Goal: Task Accomplishment & Management: Manage account settings

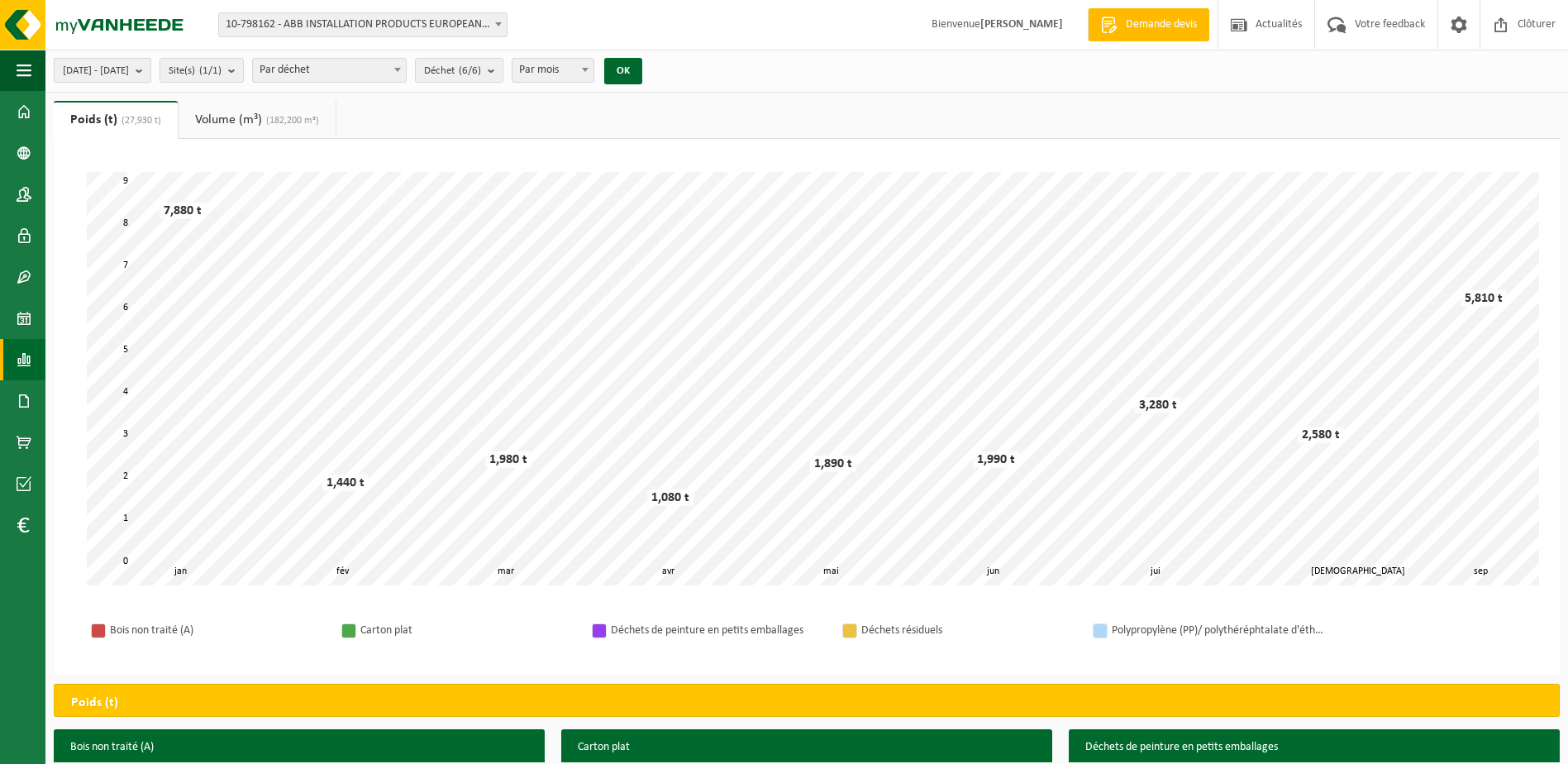
click at [108, 73] on span "[DATE] - [DATE]" at bounding box center [95, 71] width 67 height 25
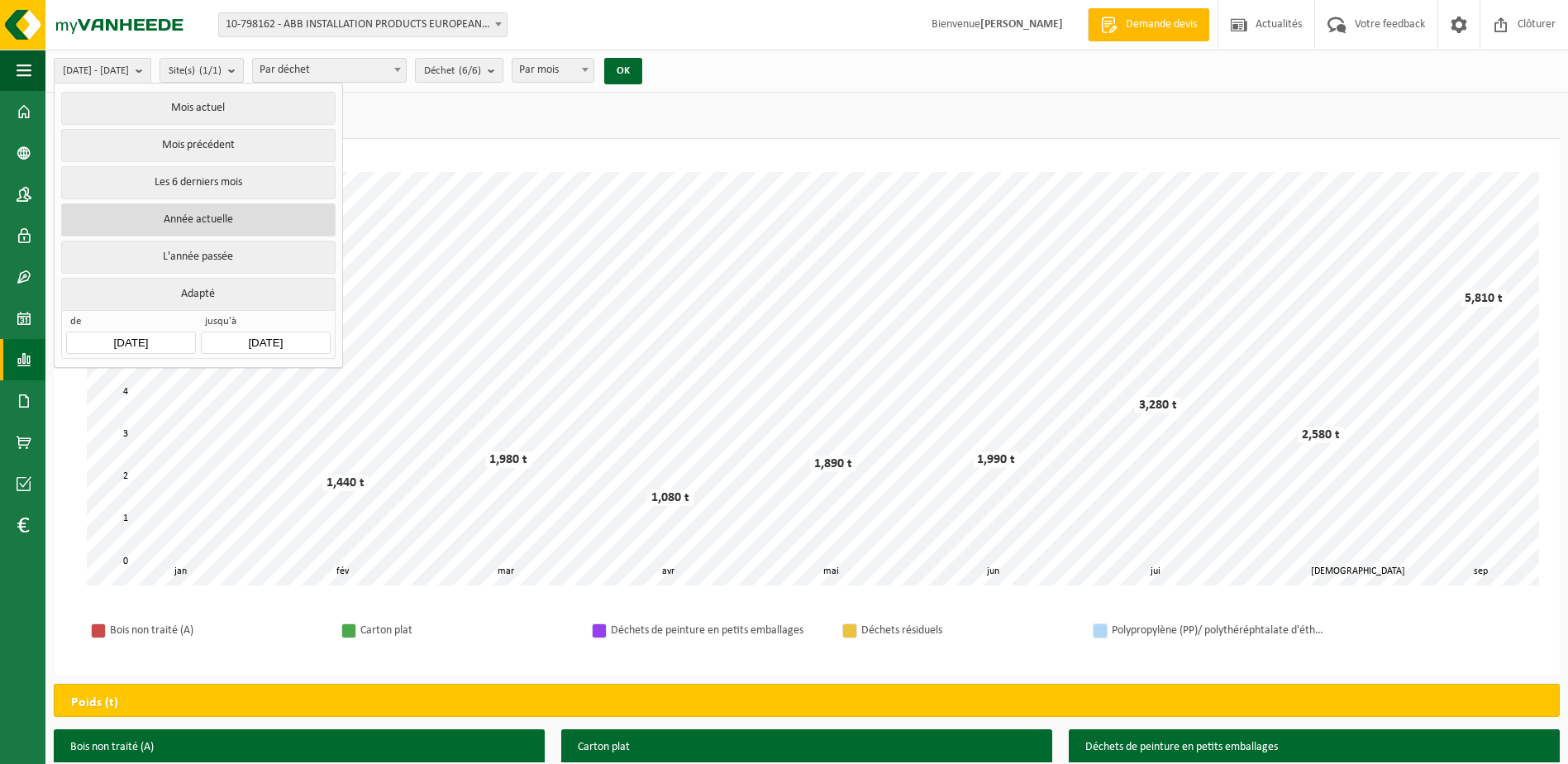
click at [142, 220] on button "Année actuelle" at bounding box center [198, 220] width 273 height 33
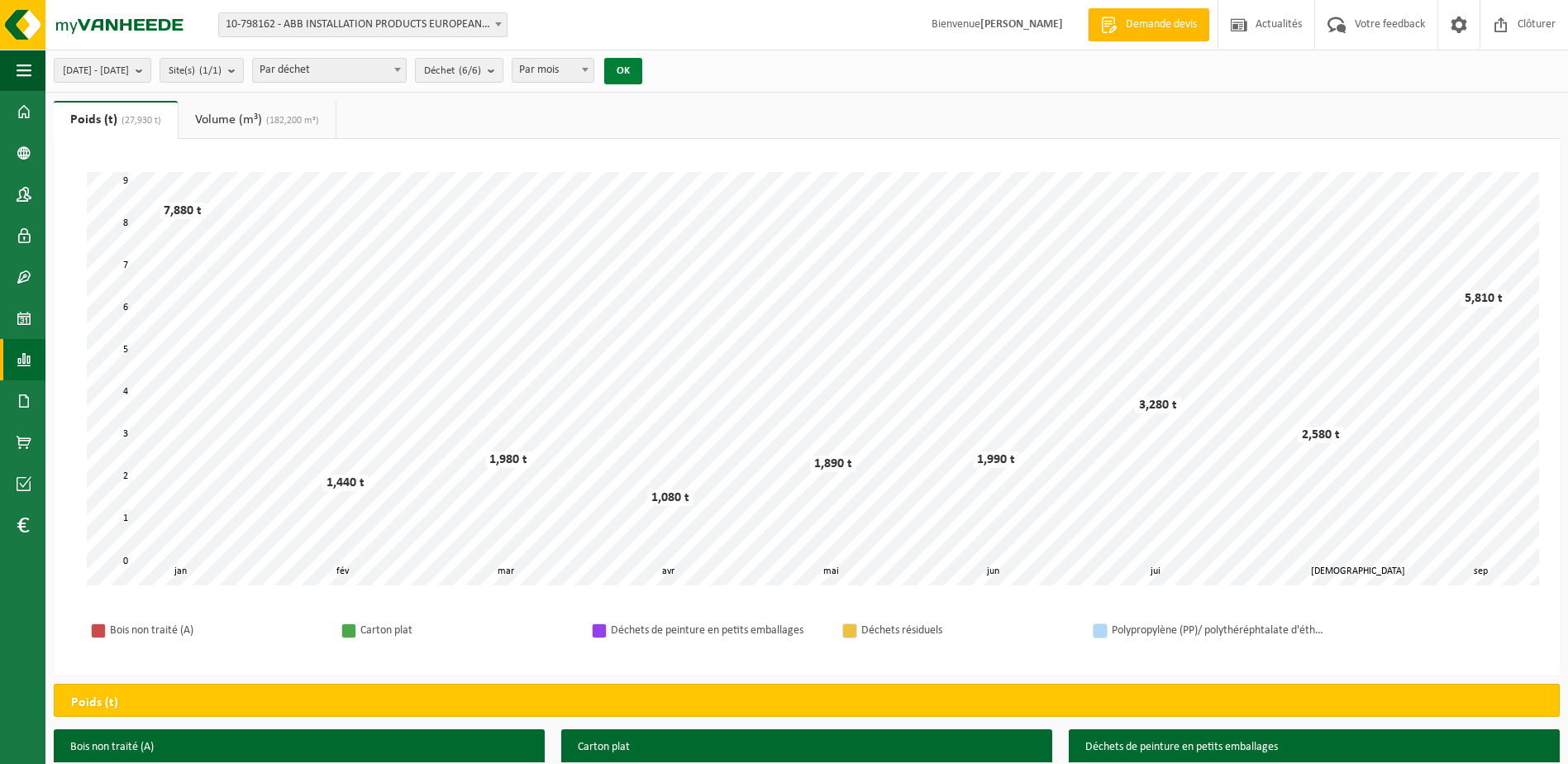
click at [642, 59] on button "OK" at bounding box center [623, 71] width 38 height 27
click at [151, 72] on button "2025-01-01 - 2025-09-19" at bounding box center [102, 70] width 97 height 25
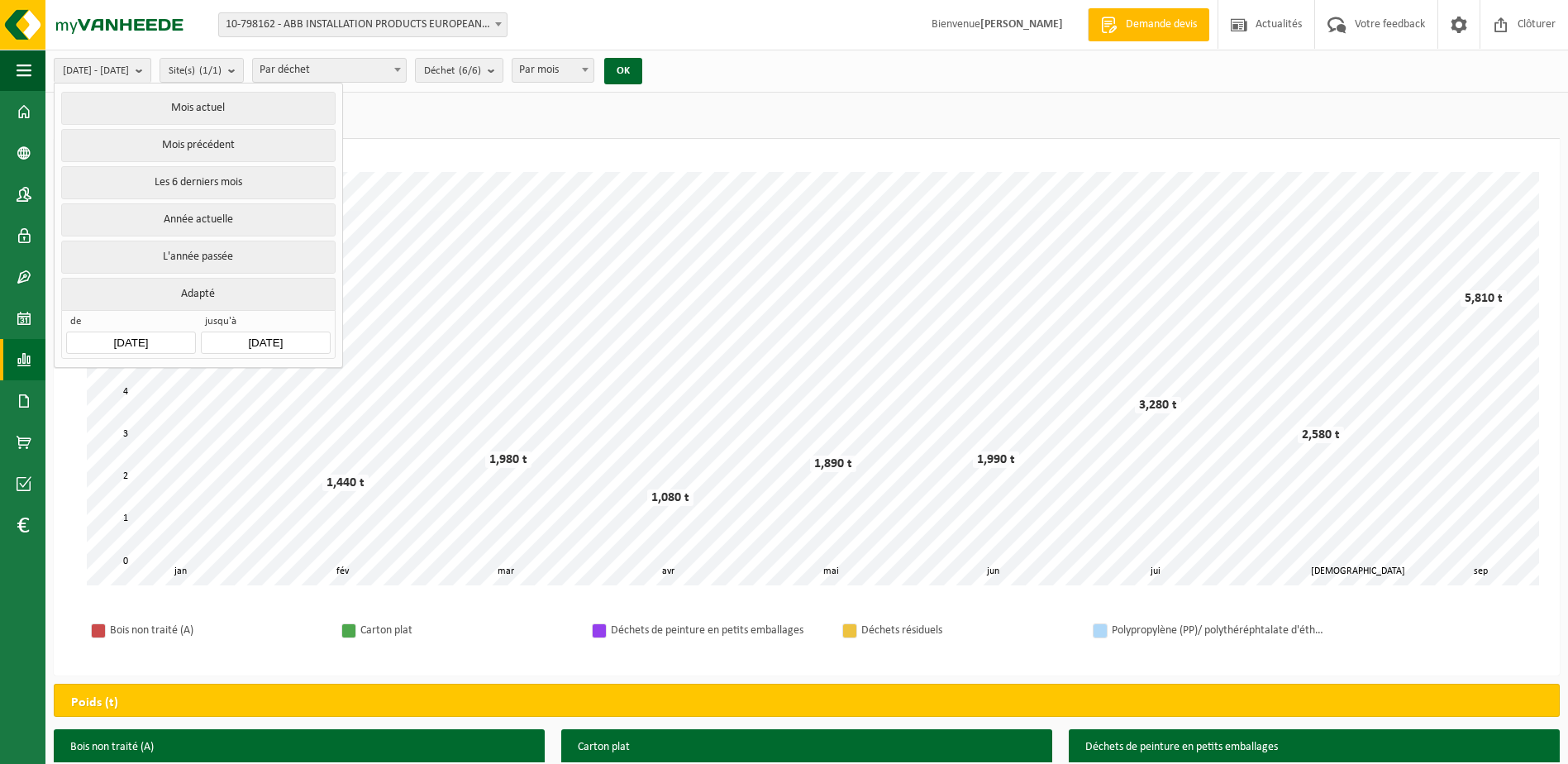
click at [125, 337] on input "2025-01-01" at bounding box center [131, 343] width 129 height 22
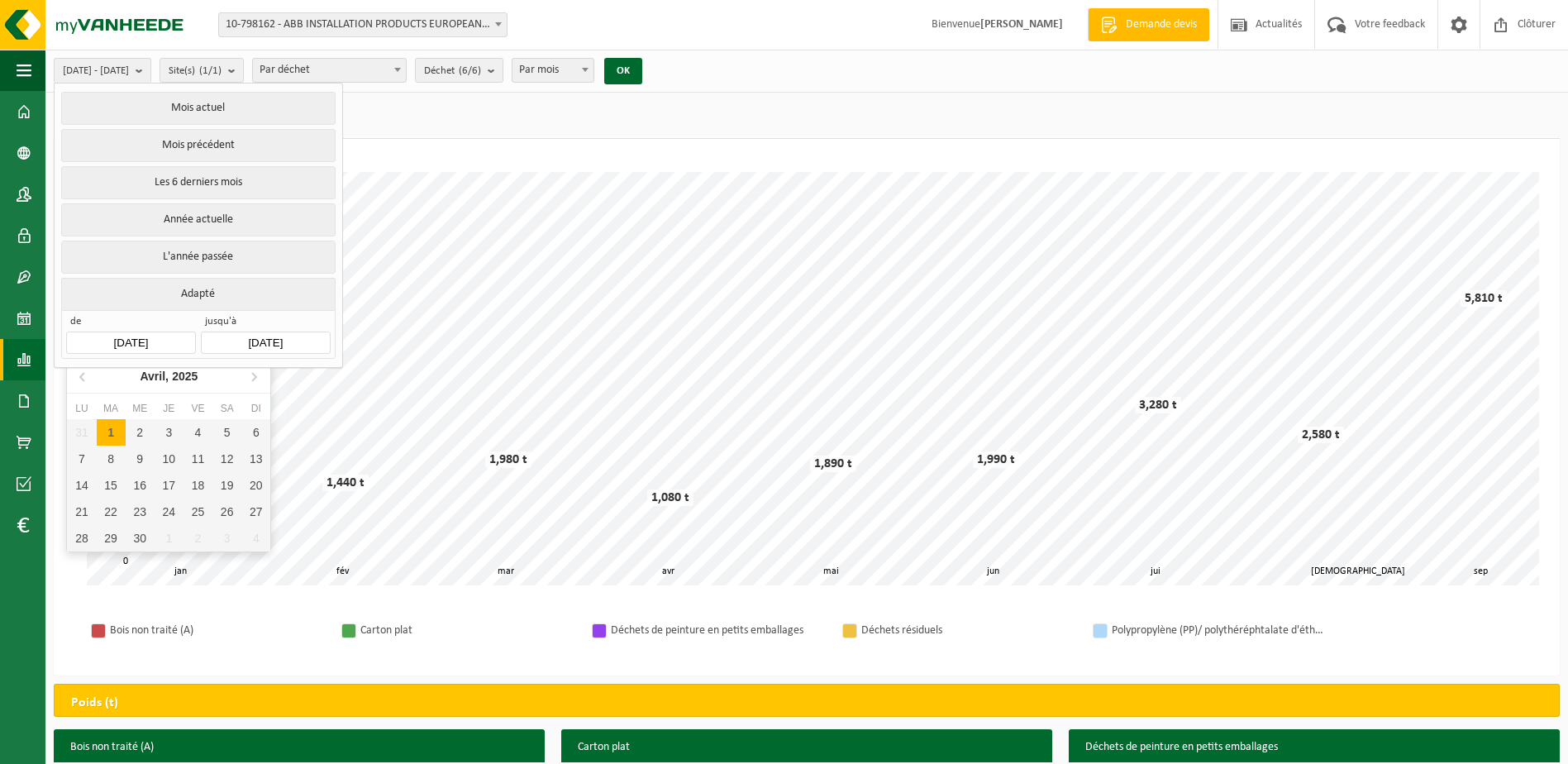
click at [125, 337] on input "2025-01-01" at bounding box center [131, 343] width 129 height 22
click at [81, 381] on icon at bounding box center [83, 376] width 27 height 27
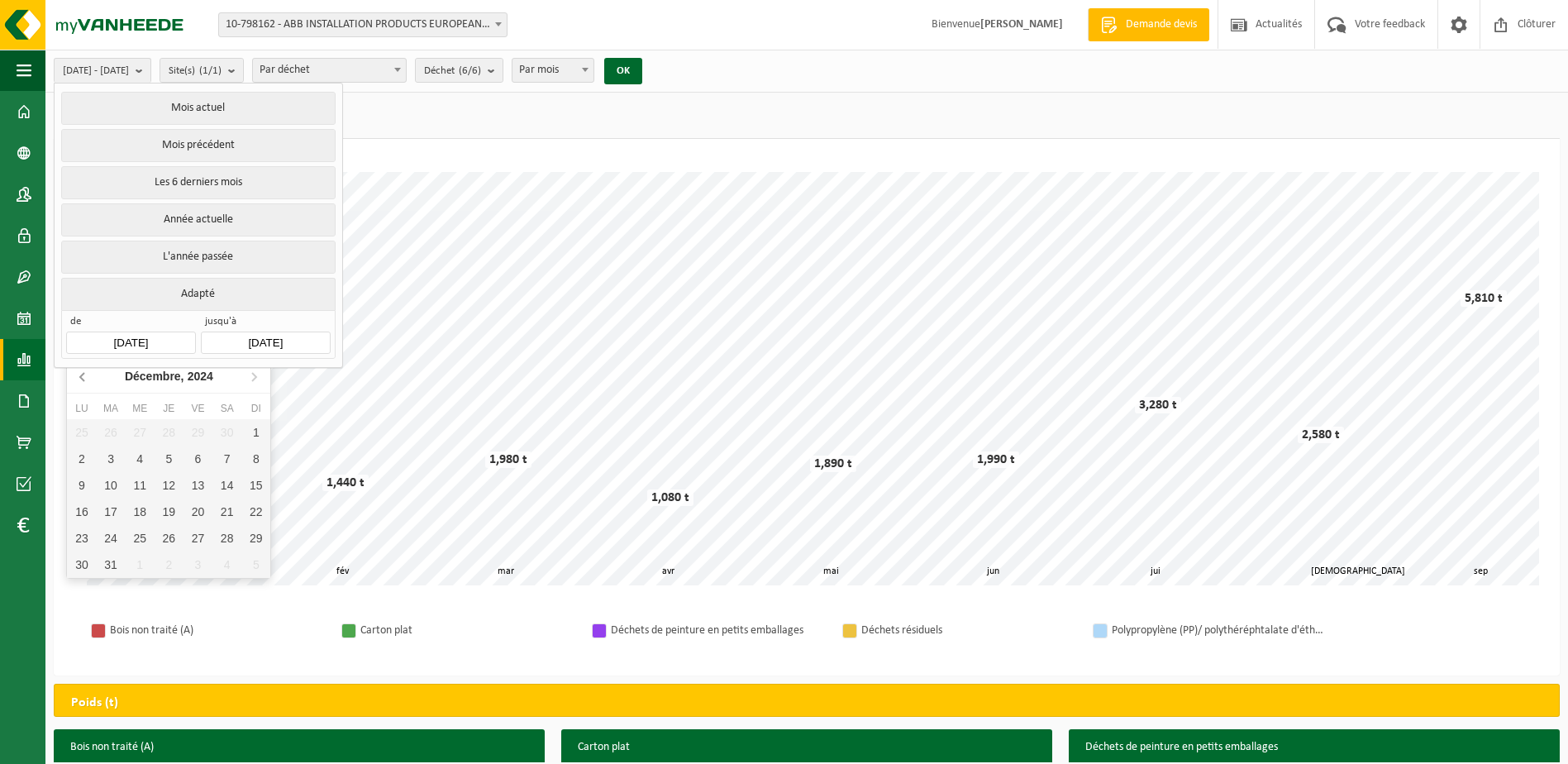
click at [81, 381] on icon at bounding box center [83, 376] width 27 height 27
click at [79, 378] on icon at bounding box center [83, 376] width 27 height 27
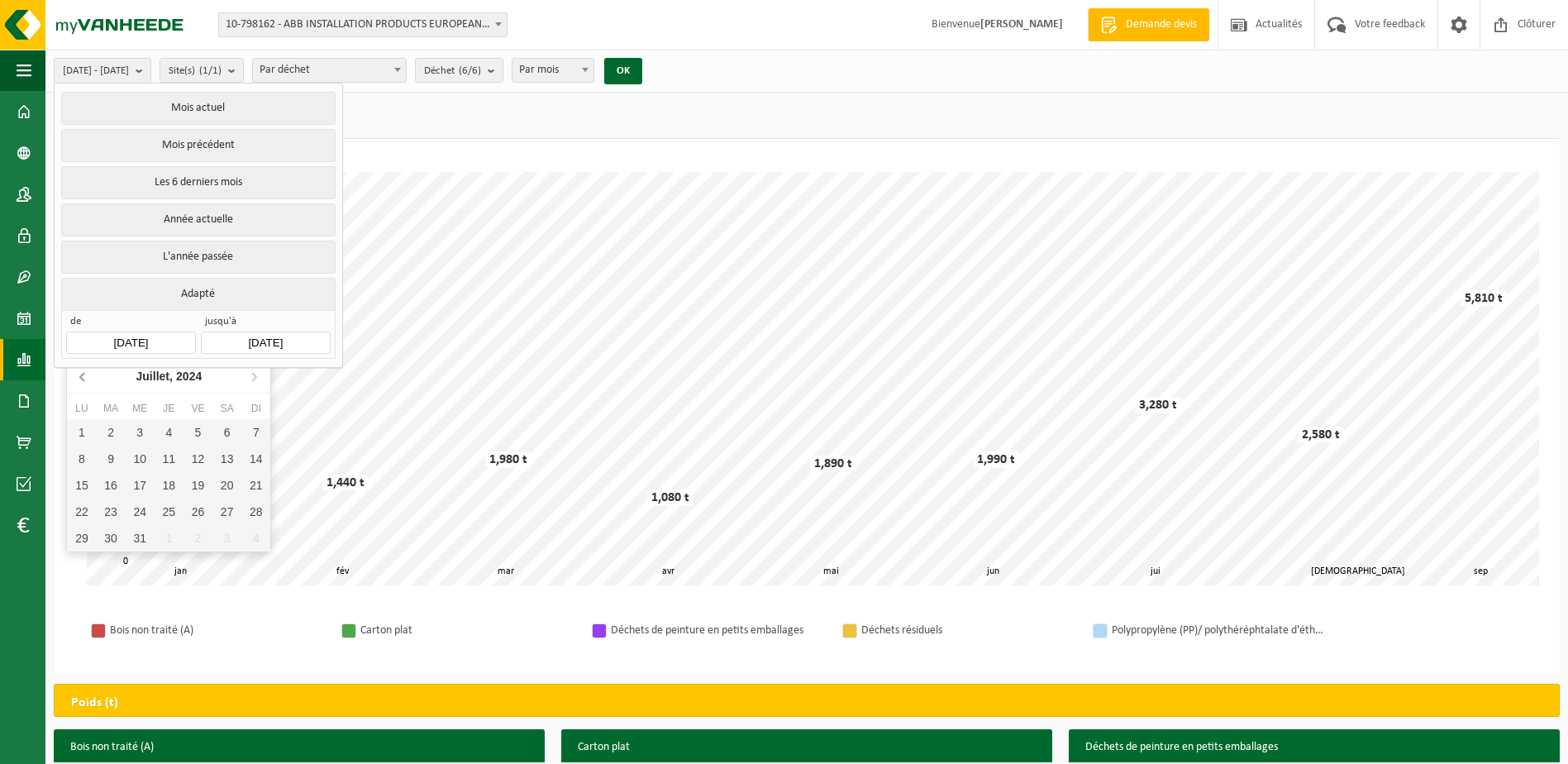
click at [79, 378] on icon at bounding box center [83, 376] width 27 height 27
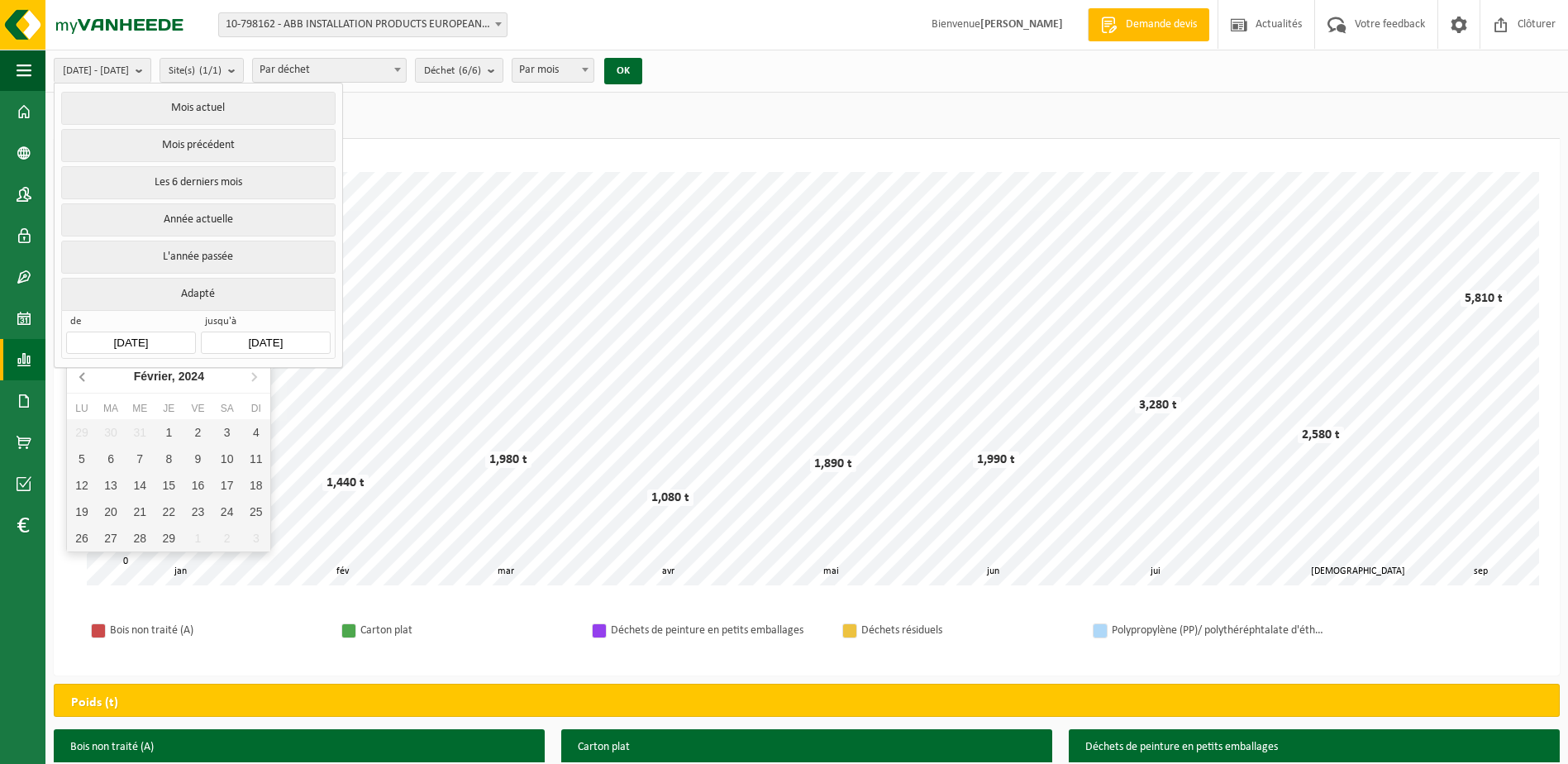
click at [79, 378] on icon at bounding box center [83, 376] width 27 height 27
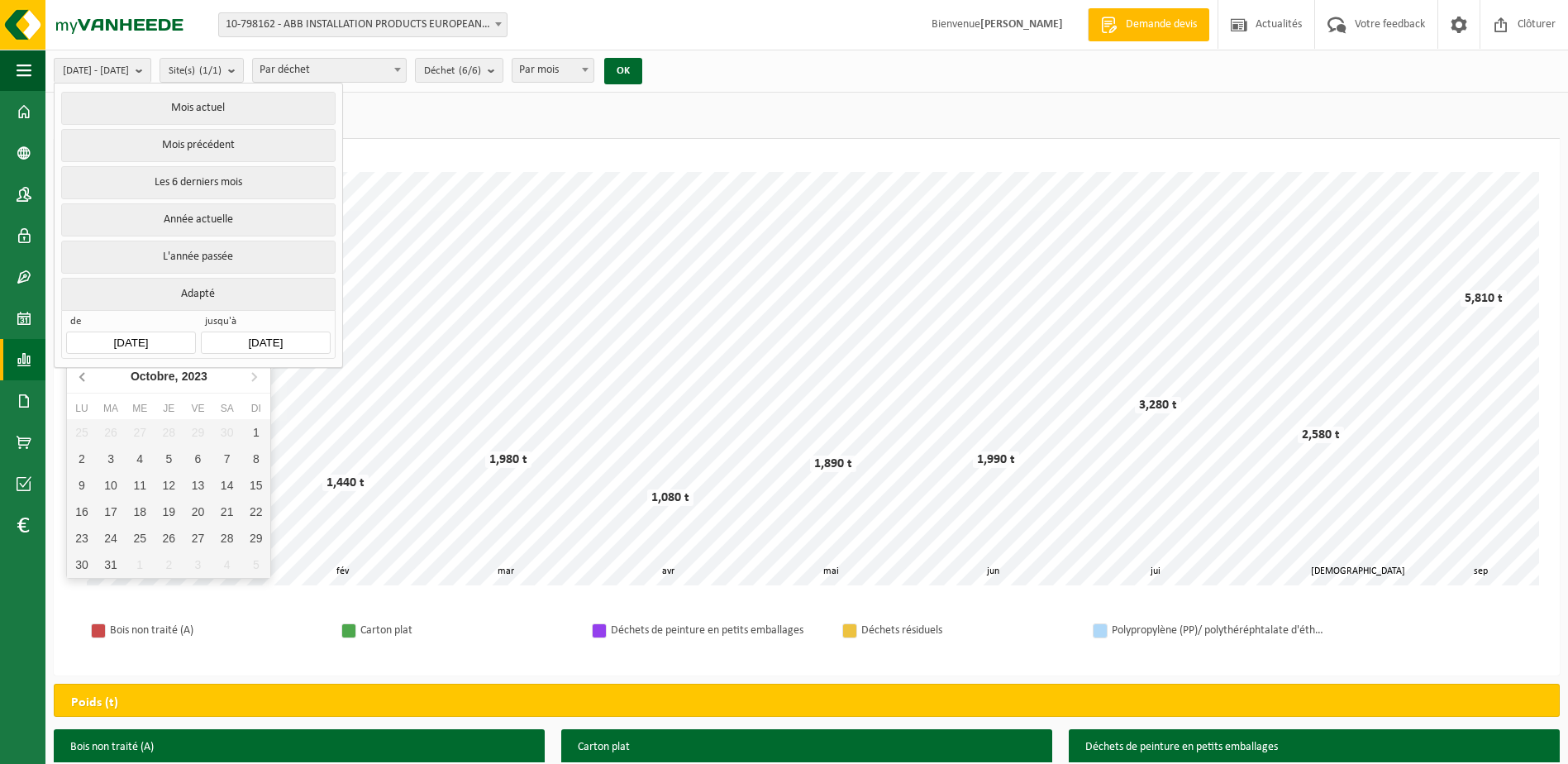
click at [79, 378] on icon at bounding box center [83, 376] width 27 height 27
click at [248, 380] on icon at bounding box center [253, 376] width 27 height 27
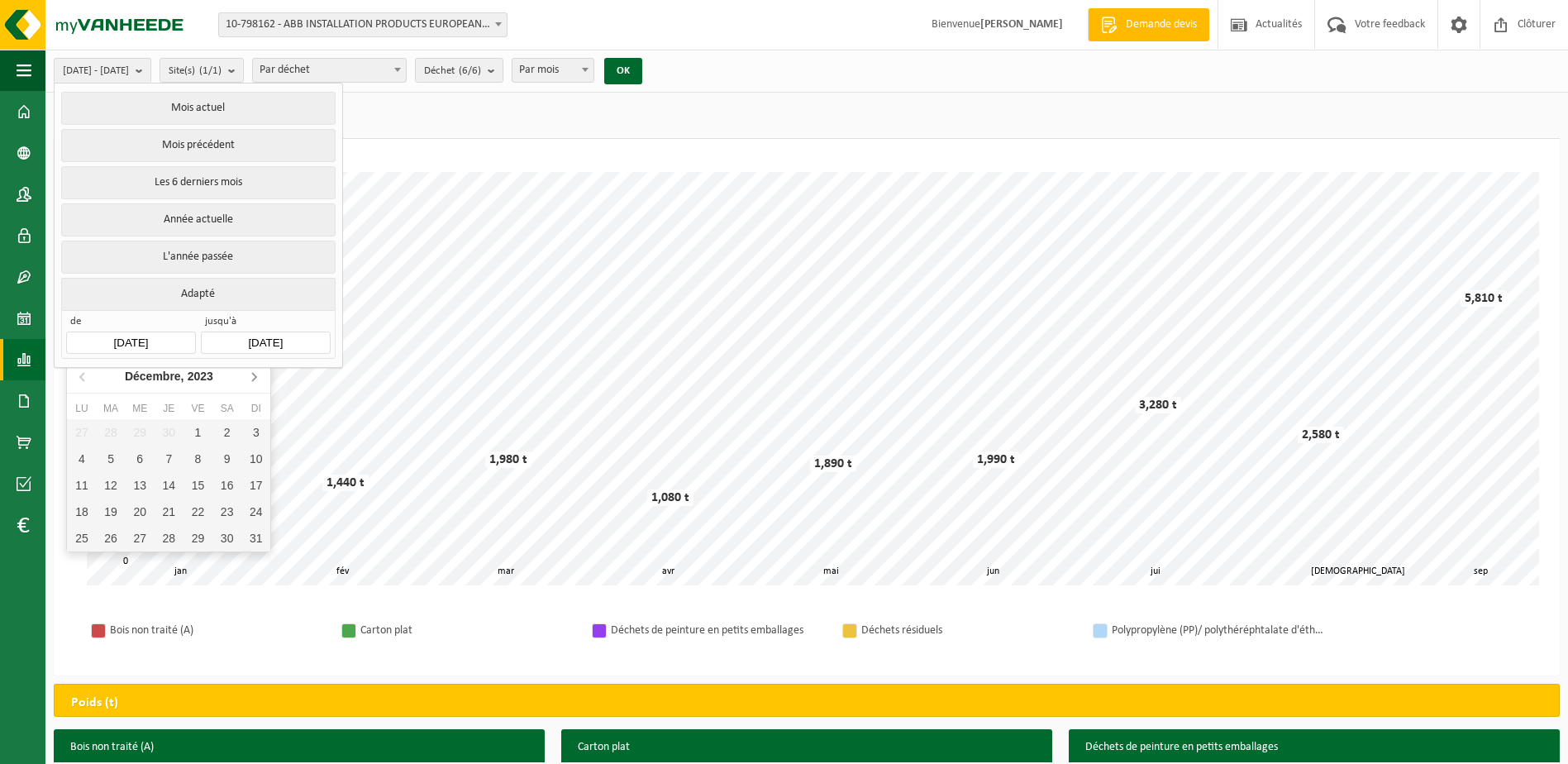
click at [248, 380] on icon at bounding box center [253, 376] width 27 height 27
click at [87, 428] on div "1" at bounding box center [80, 432] width 29 height 27
type input "[DATE]"
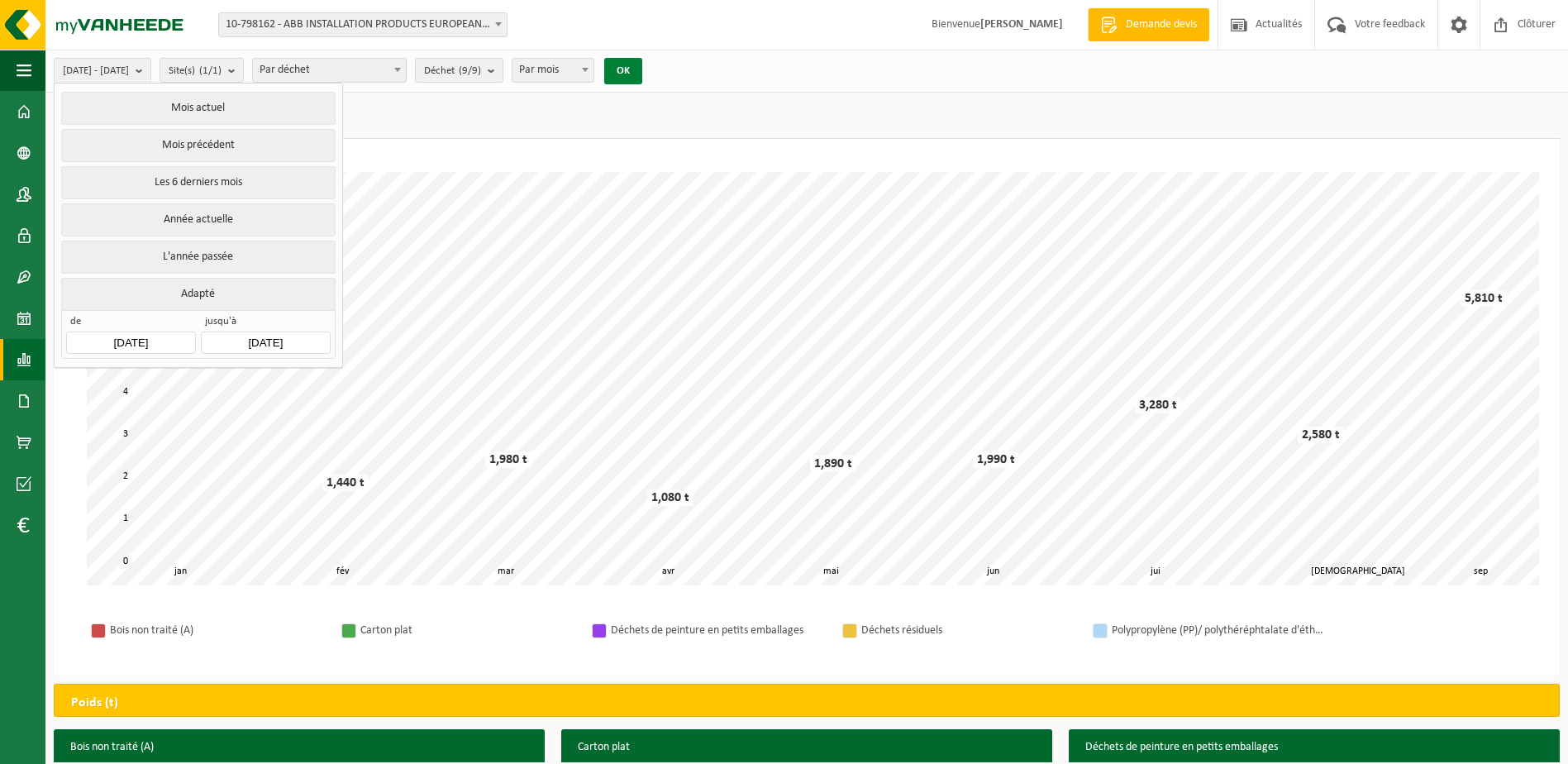
click at [642, 70] on button "OK" at bounding box center [623, 71] width 38 height 27
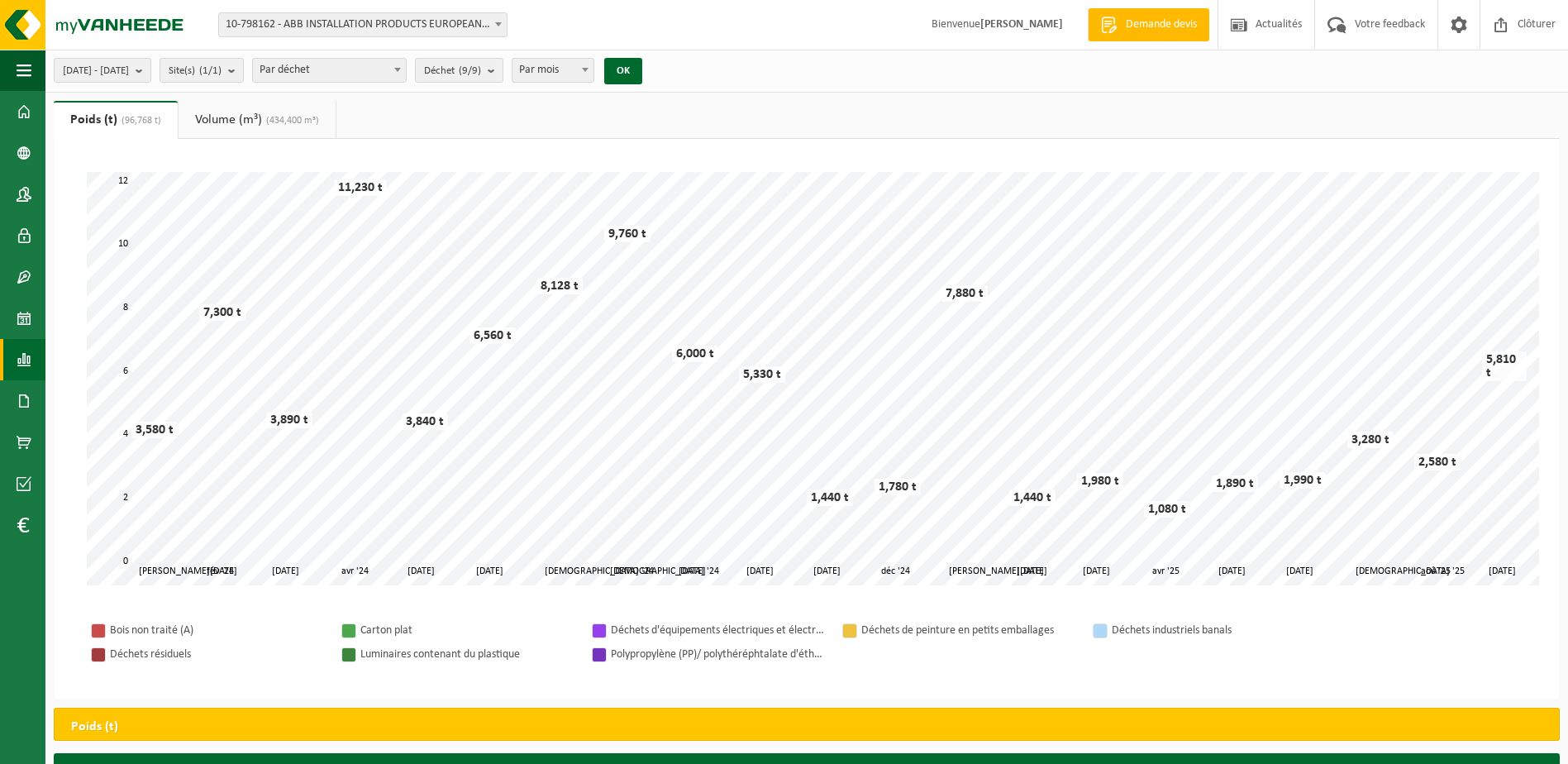
click at [405, 69] on span at bounding box center [397, 70] width 17 height 22
click at [405, 69] on span "Par déchet" at bounding box center [330, 70] width 153 height 23
click at [481, 68] on span "Déchet (9/9)" at bounding box center [452, 71] width 57 height 25
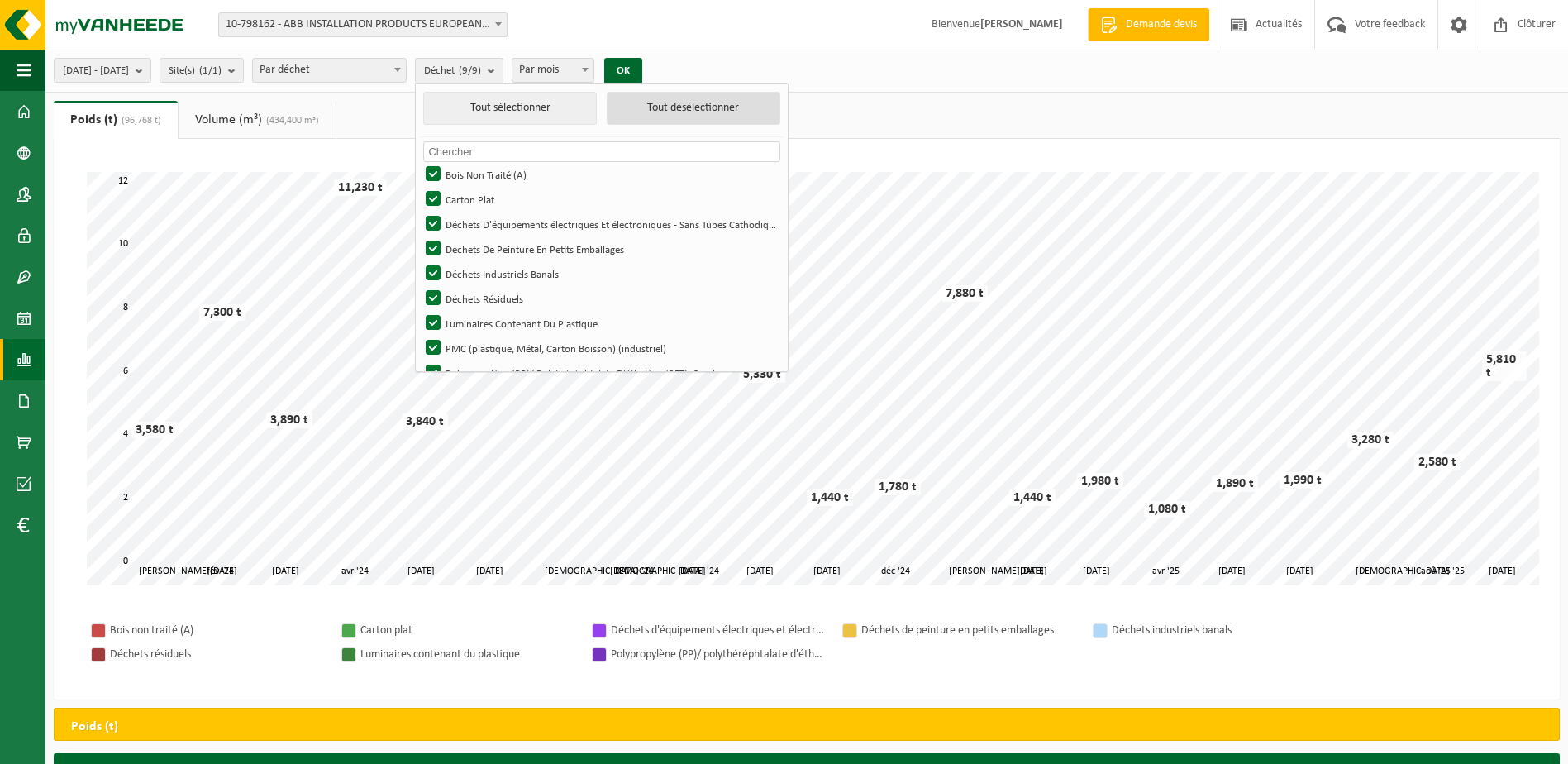
click at [691, 115] on button "Tout désélectionner" at bounding box center [694, 107] width 174 height 33
checkbox input "false"
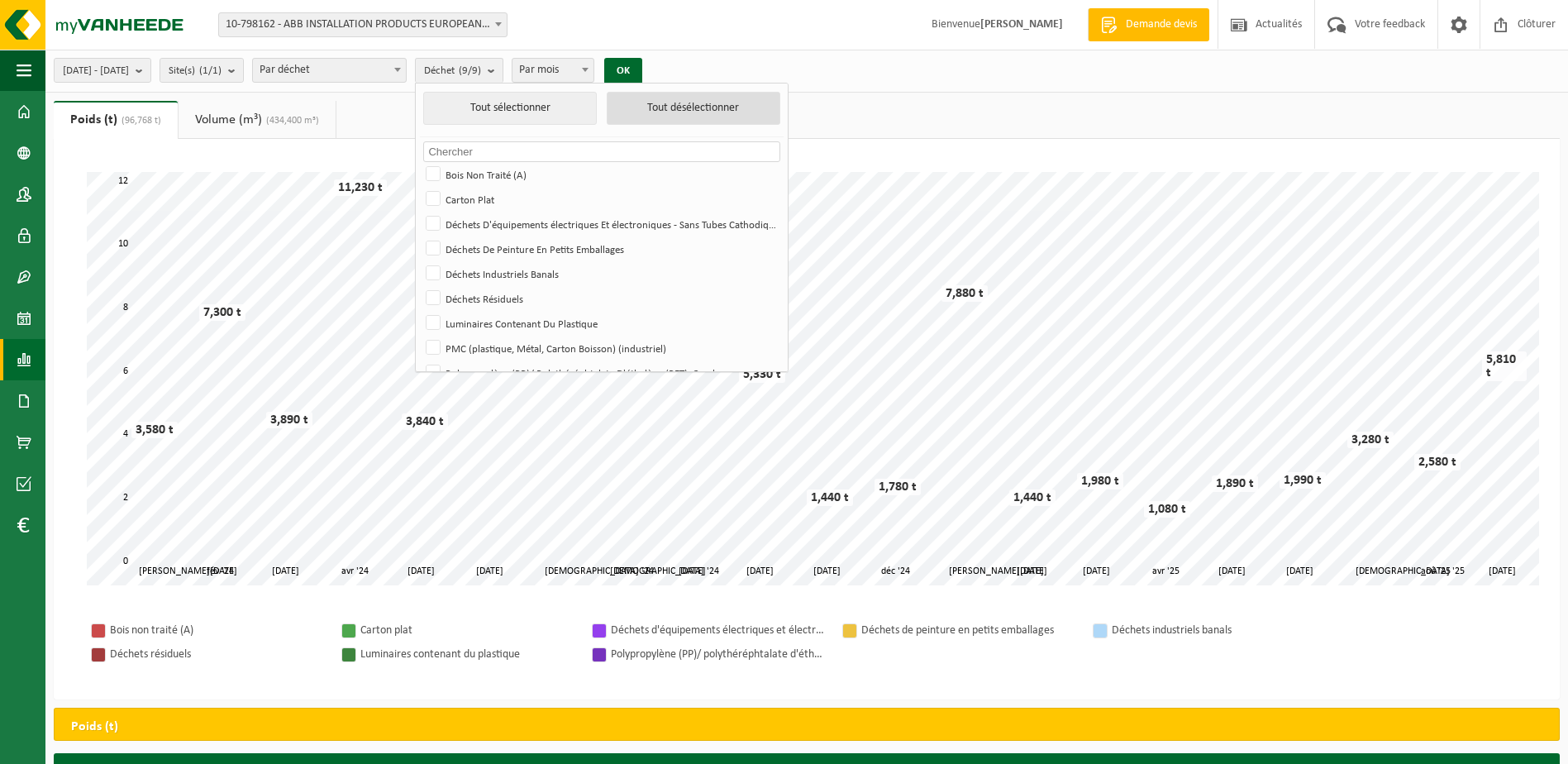
checkbox input "false"
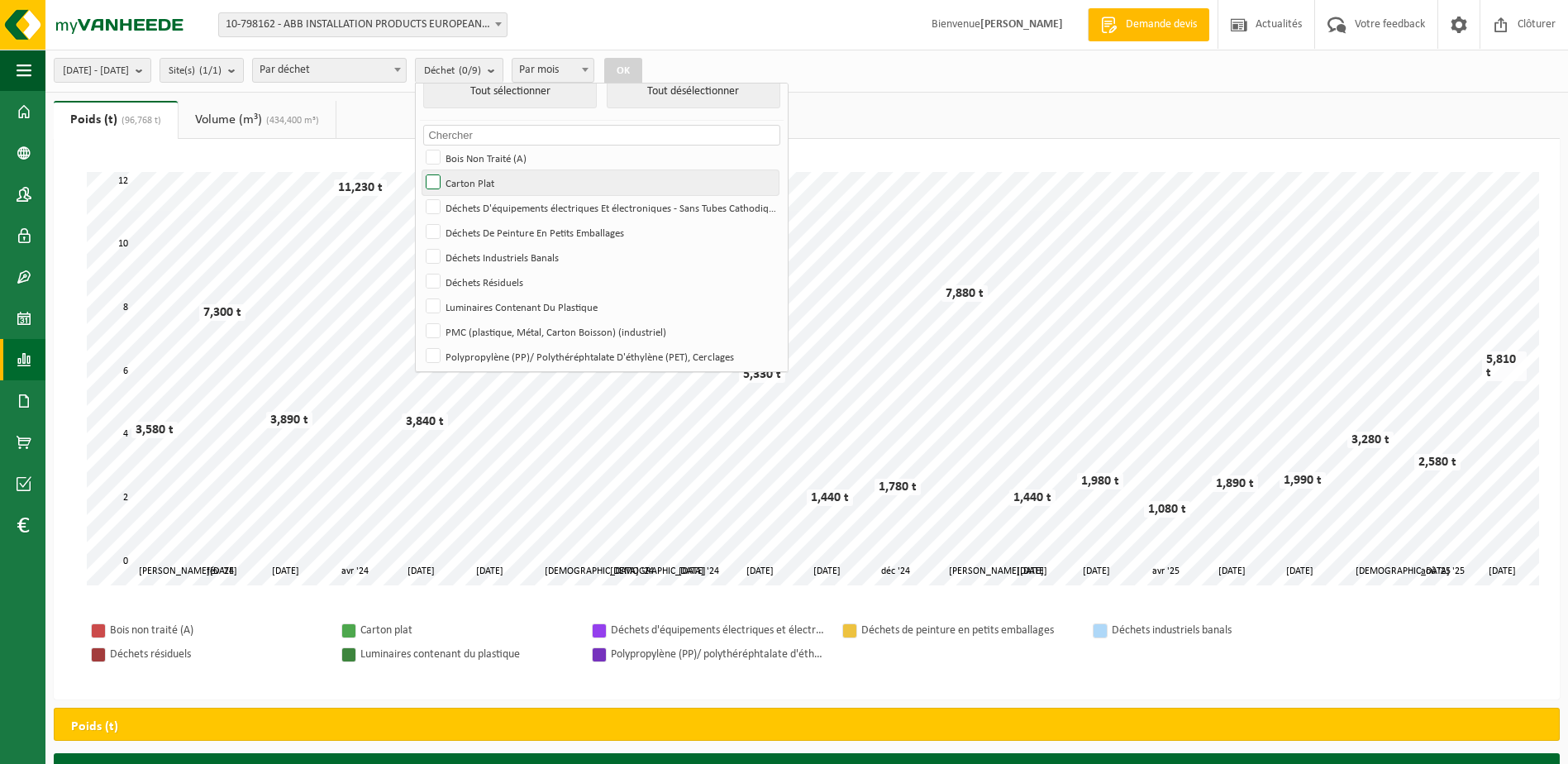
scroll to position [22, 0]
click at [479, 354] on label "Polypropylène (PP)/ Polythéréphtalate D'éthylène (PET), Cerclages" at bounding box center [600, 351] width 357 height 25
click at [420, 339] on input "Polypropylène (PP)/ Polythéréphtalate D'éthylène (PET), Cerclages" at bounding box center [419, 338] width 1 height 1
checkbox input "true"
click at [642, 73] on button "OK" at bounding box center [623, 71] width 38 height 27
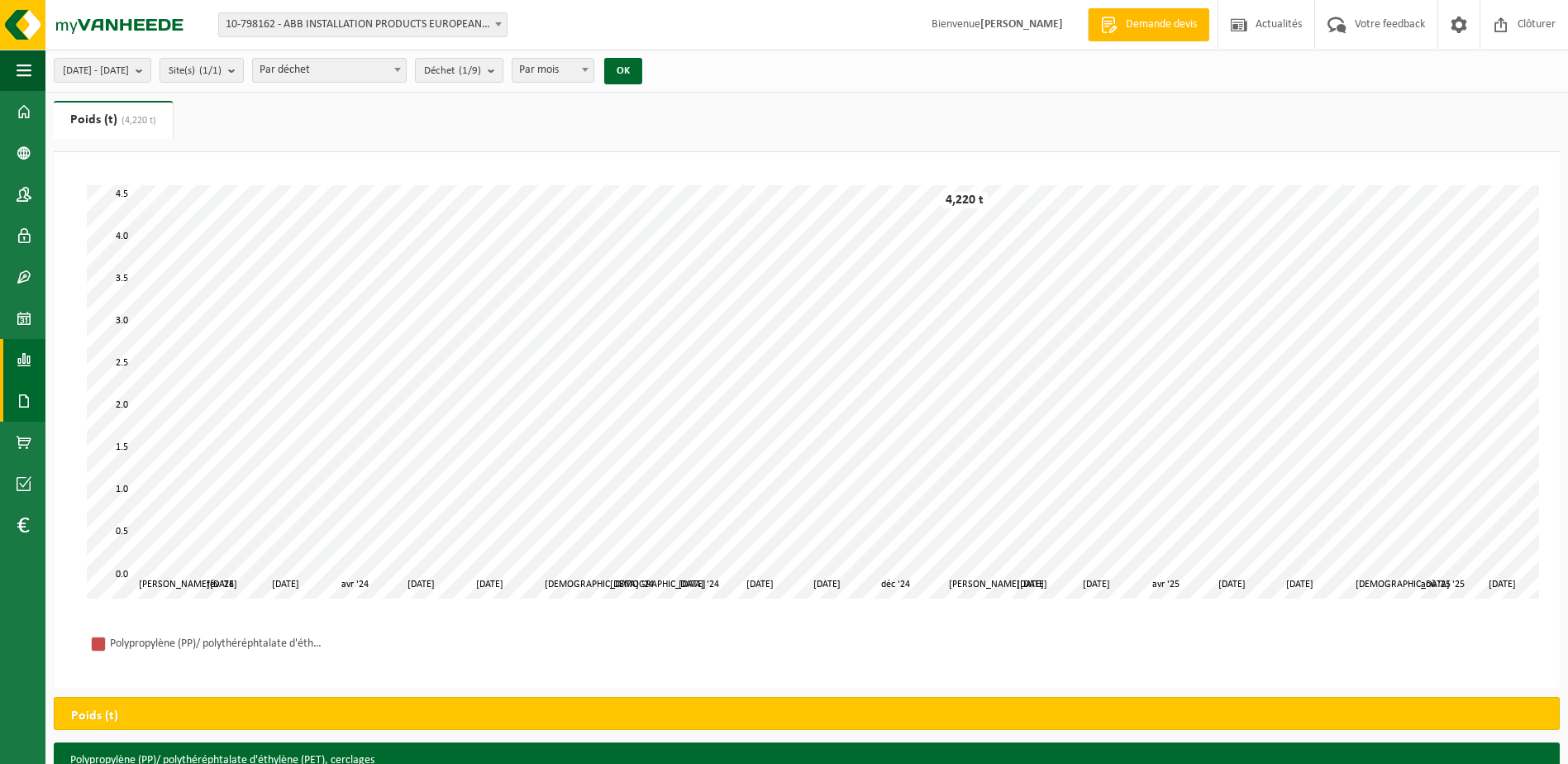
click at [21, 395] on span at bounding box center [24, 401] width 15 height 42
click at [91, 398] on link "Factures" at bounding box center [110, 400] width 122 height 32
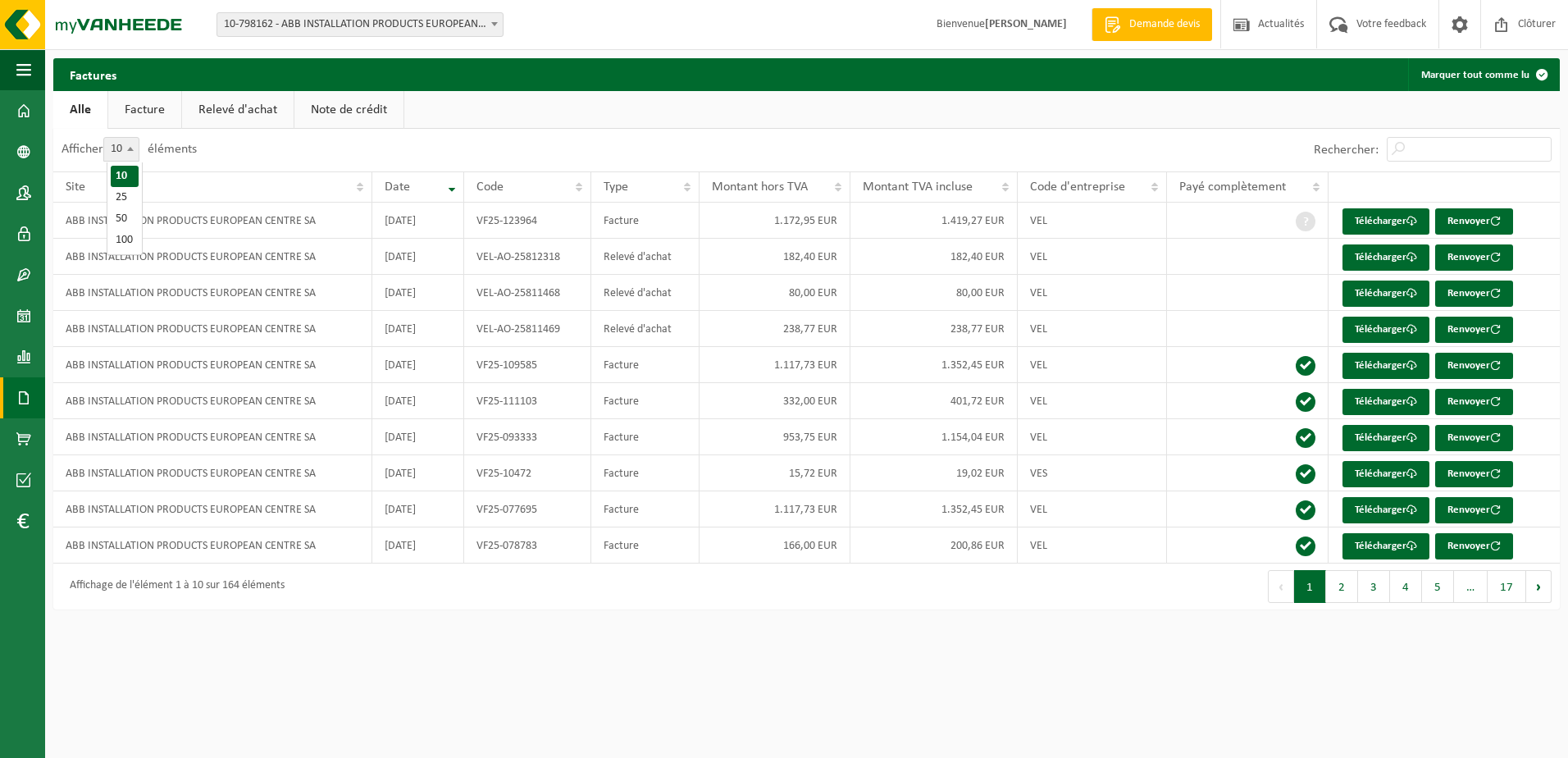
click at [134, 149] on b at bounding box center [130, 149] width 7 height 4
click at [136, 138] on select "10 25 50 100" at bounding box center [132, 137] width 49 height 1
select select "100"
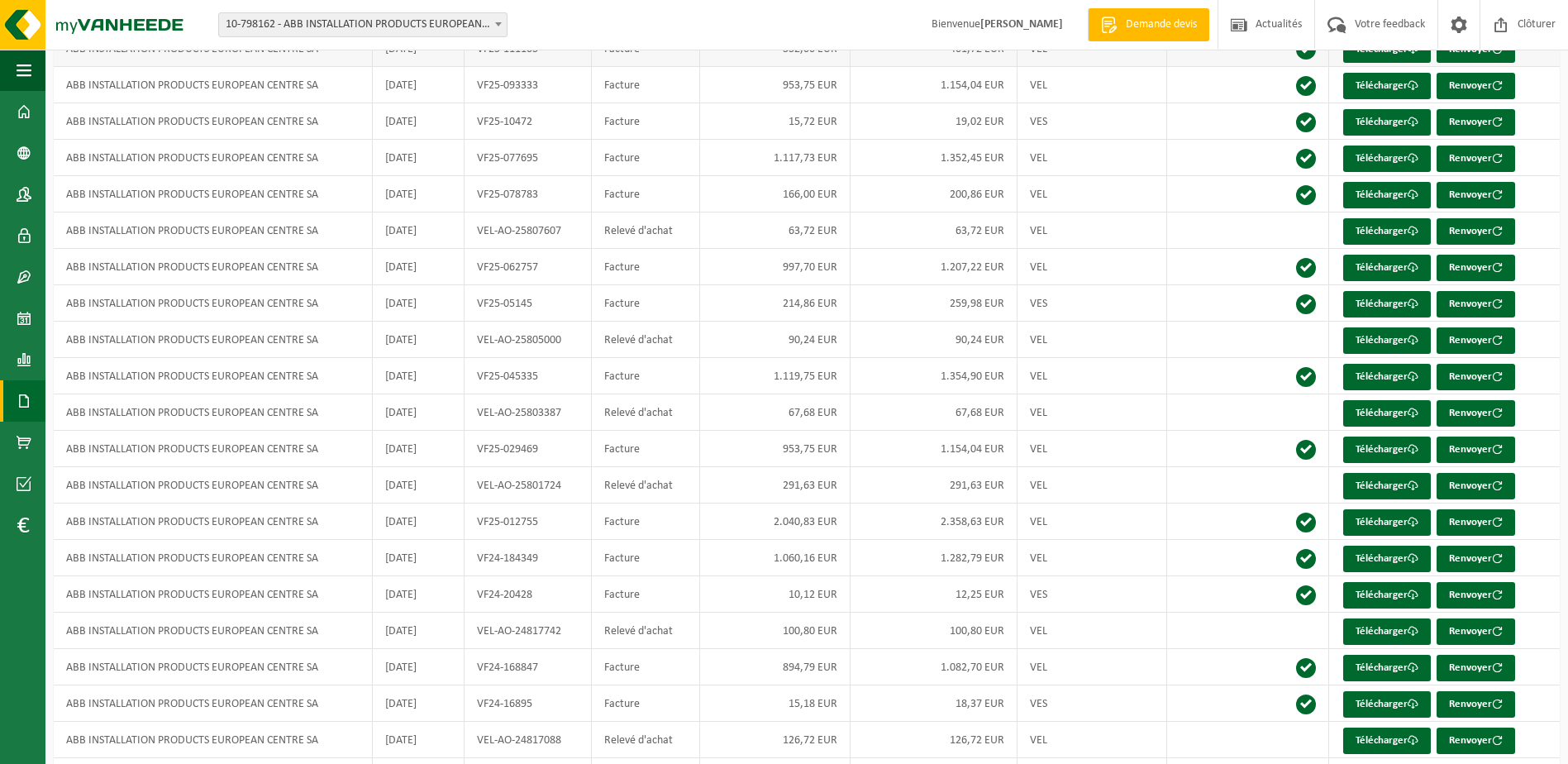
scroll to position [413, 0]
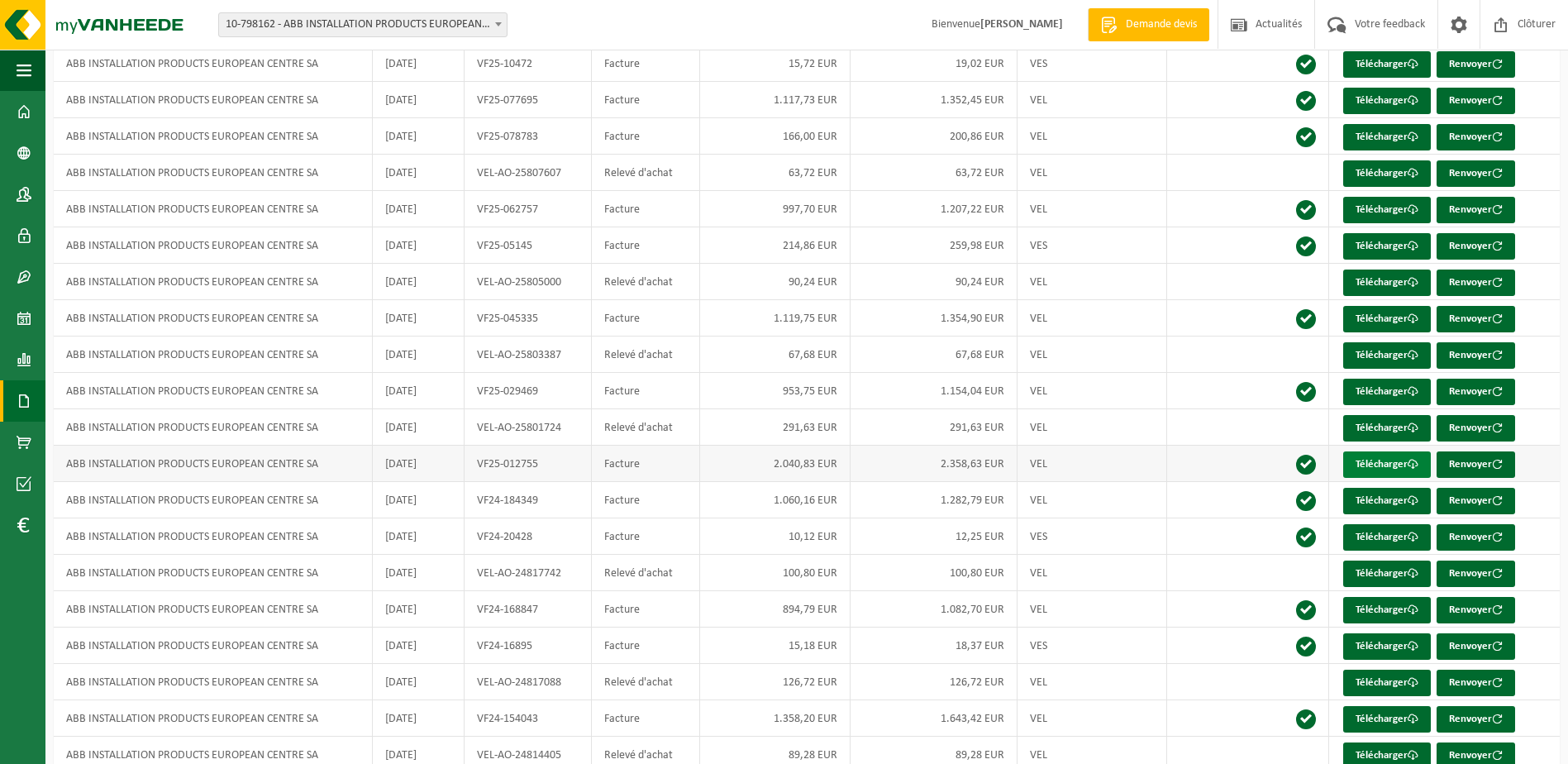
click at [1367, 468] on link "Télécharger" at bounding box center [1387, 464] width 87 height 27
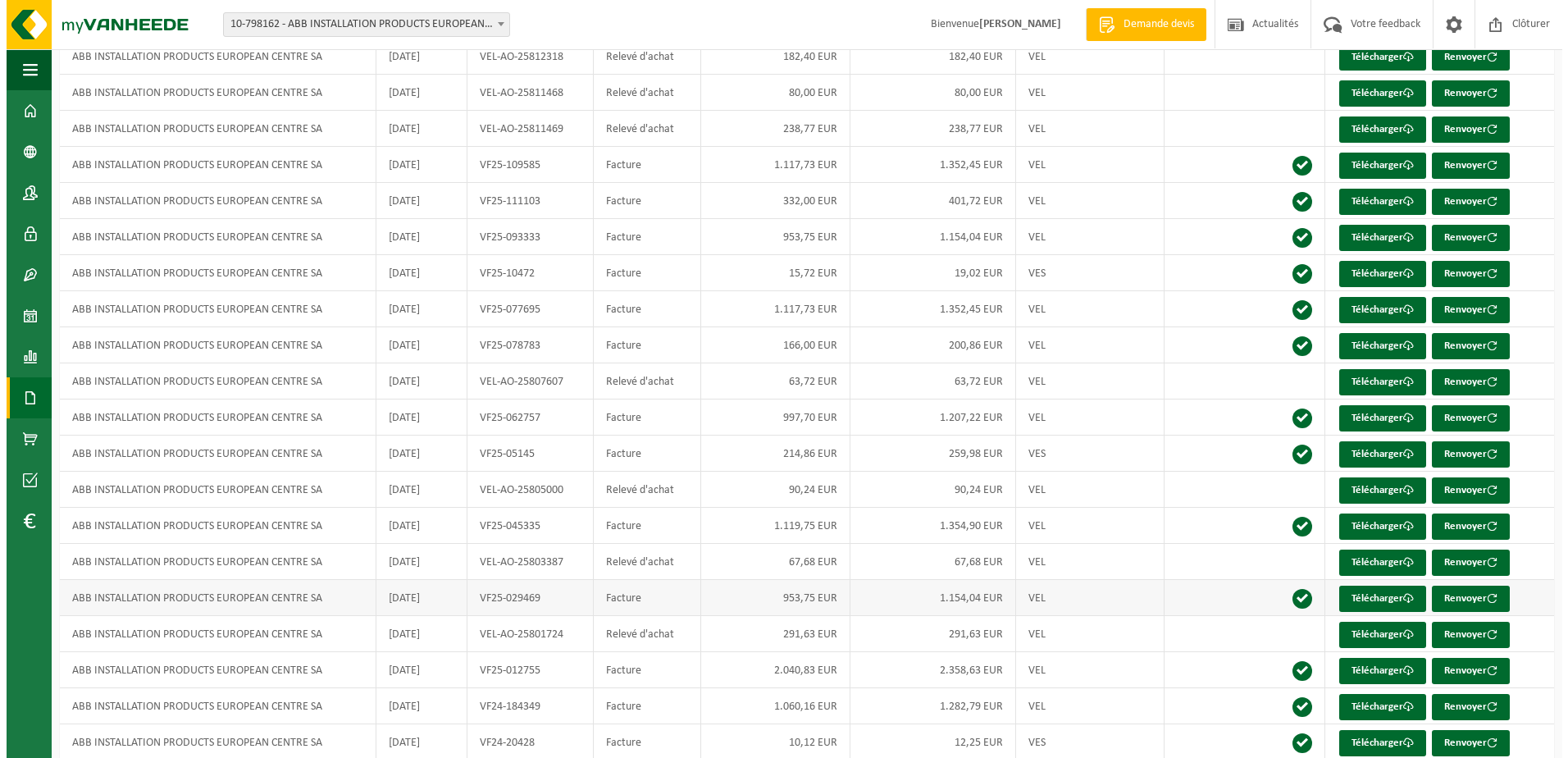
scroll to position [0, 0]
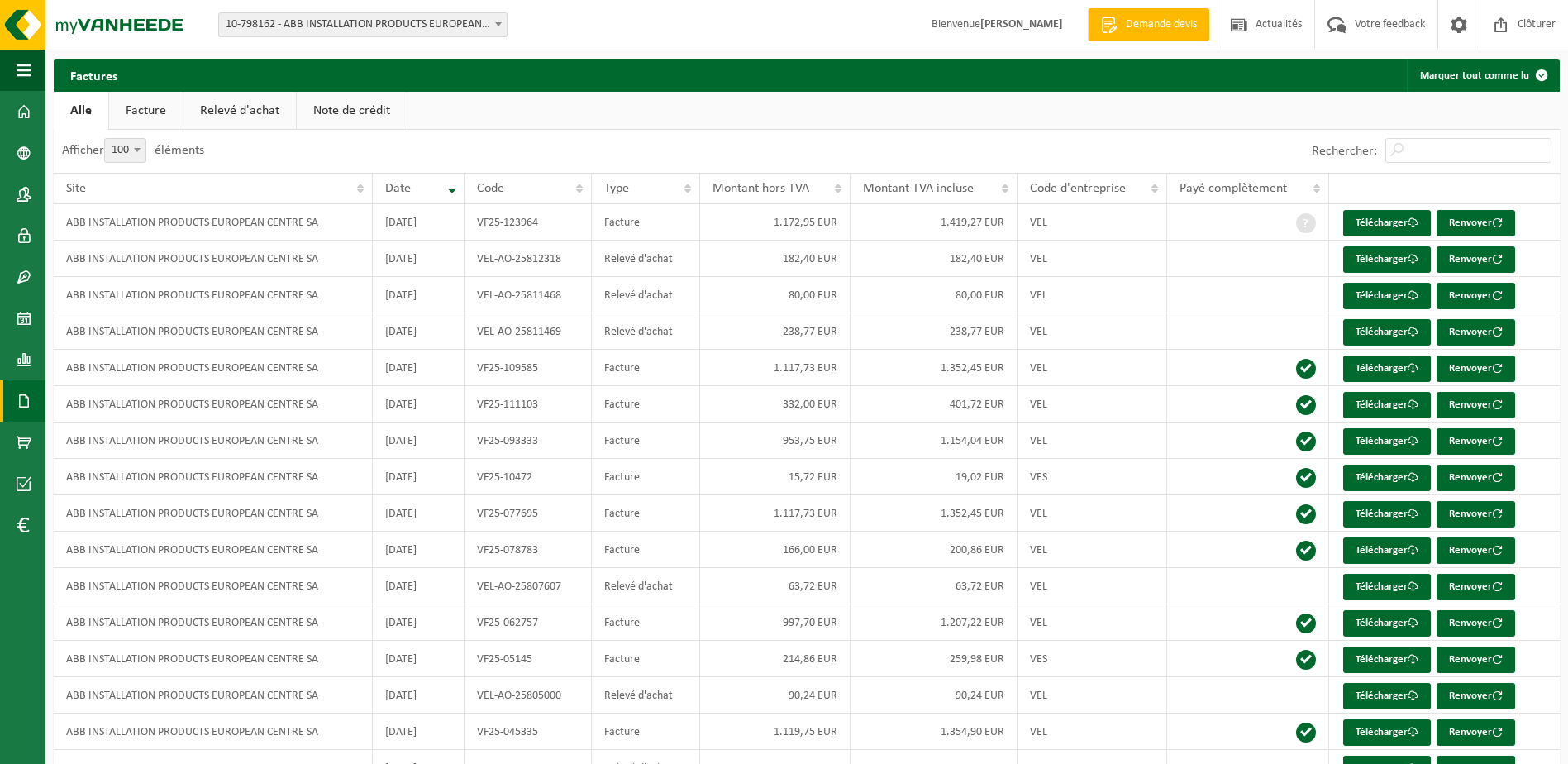
click at [158, 105] on link "Facture" at bounding box center [146, 110] width 74 height 38
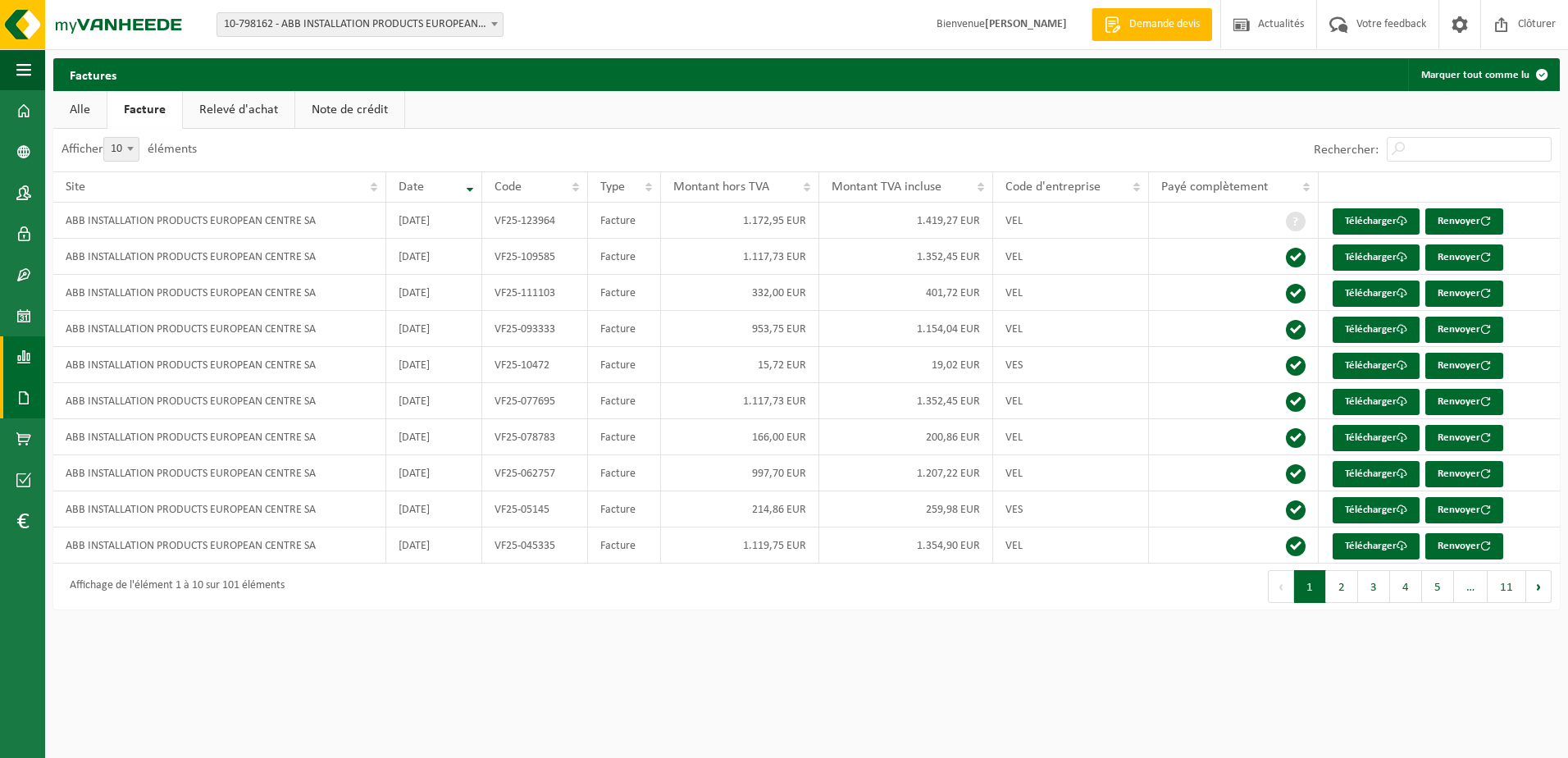
click at [23, 353] on span at bounding box center [24, 357] width 15 height 41
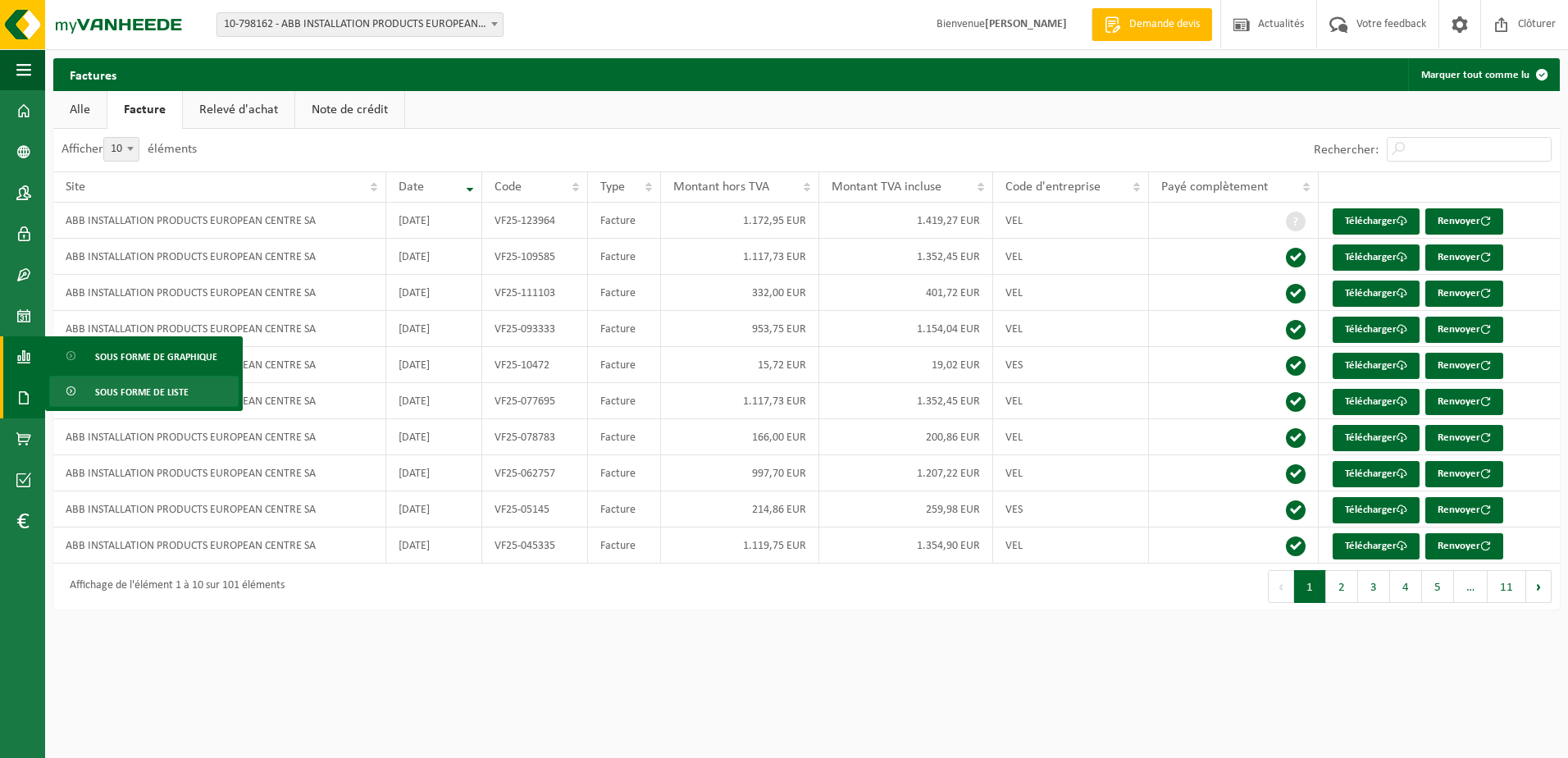
click at [105, 394] on span "Sous forme de liste" at bounding box center [141, 392] width 94 height 32
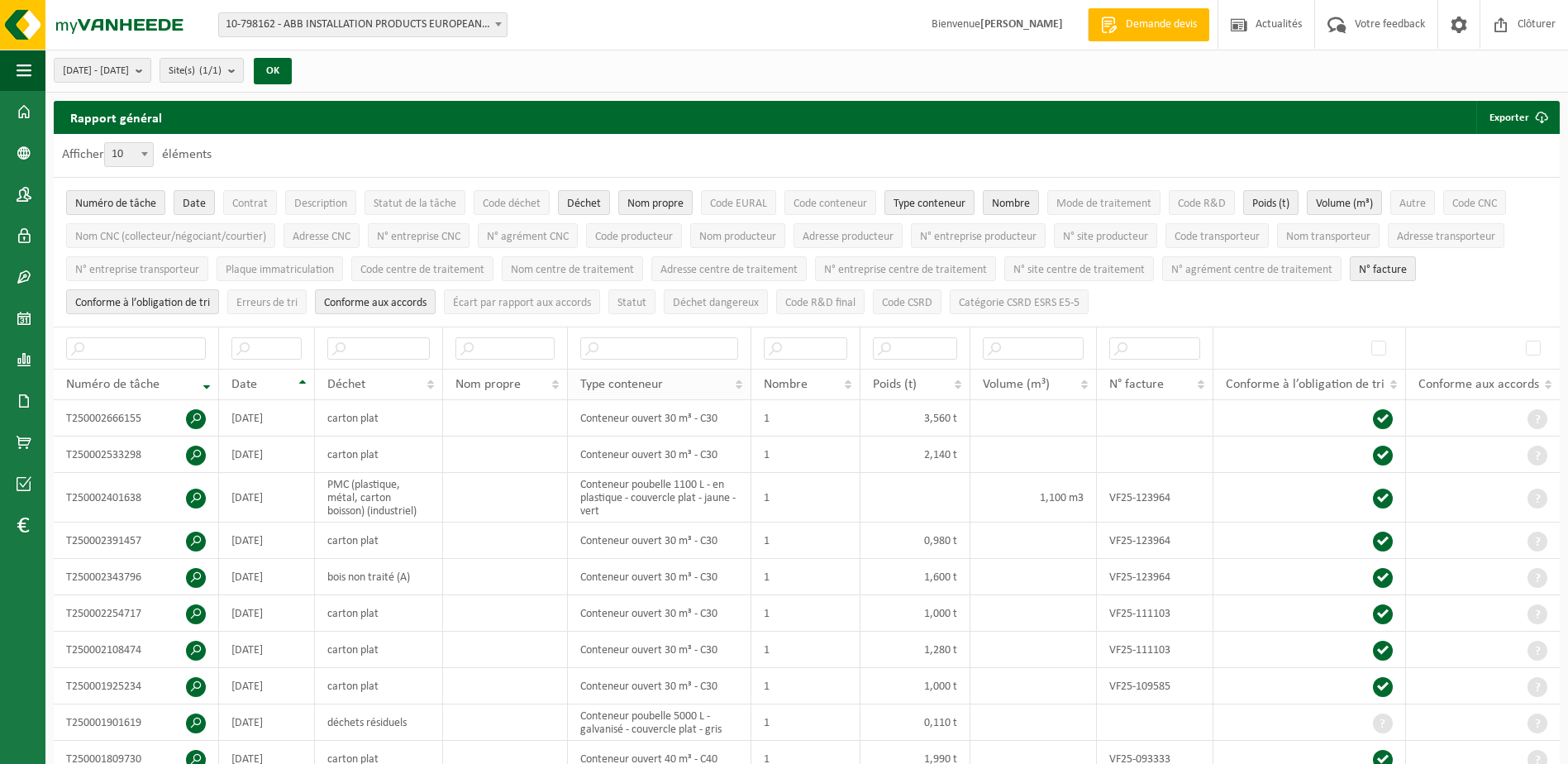
click at [740, 382] on th "Type conteneur" at bounding box center [659, 384] width 184 height 32
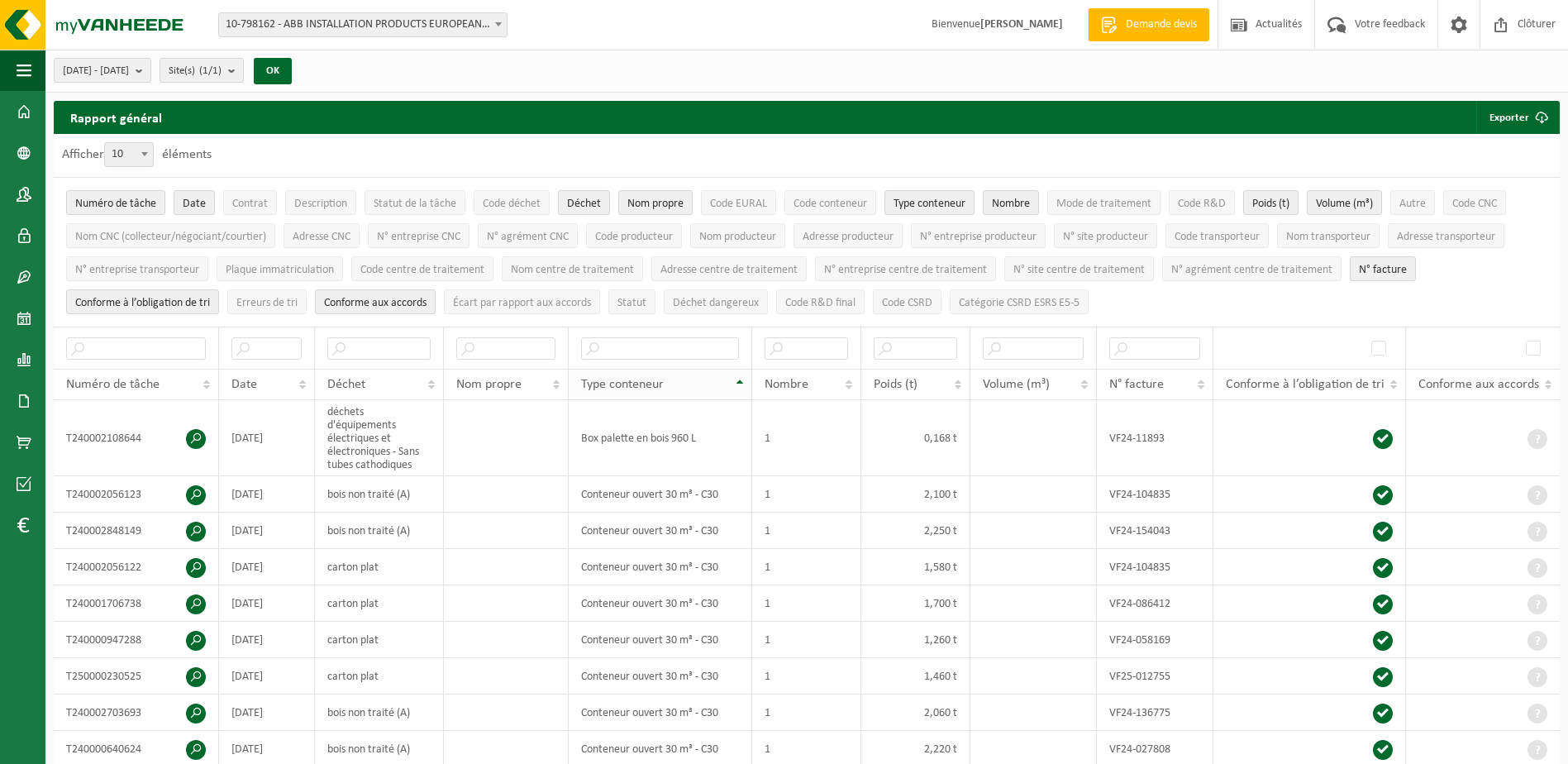
click at [740, 382] on th "Type conteneur" at bounding box center [660, 384] width 184 height 32
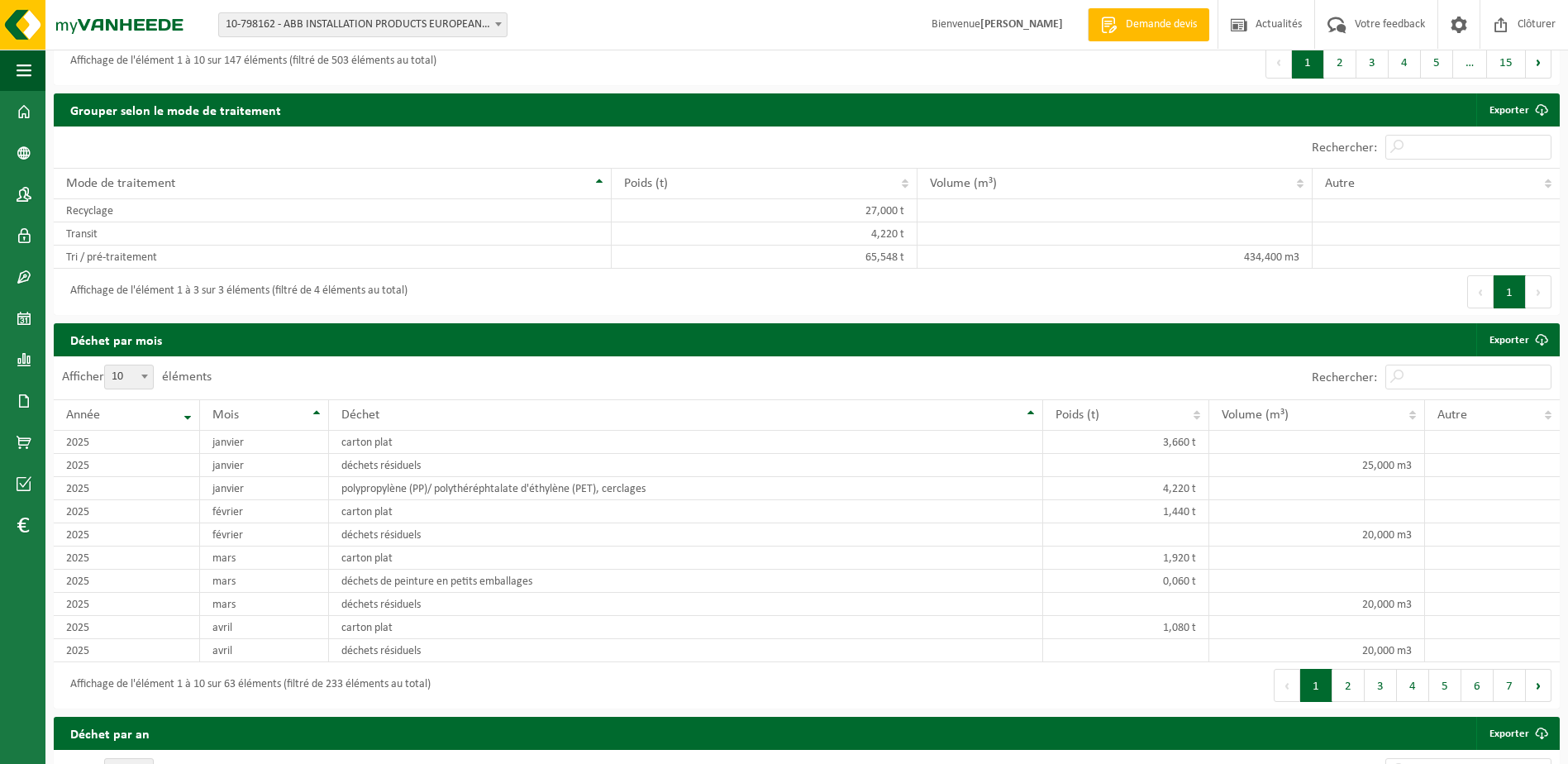
scroll to position [744, 0]
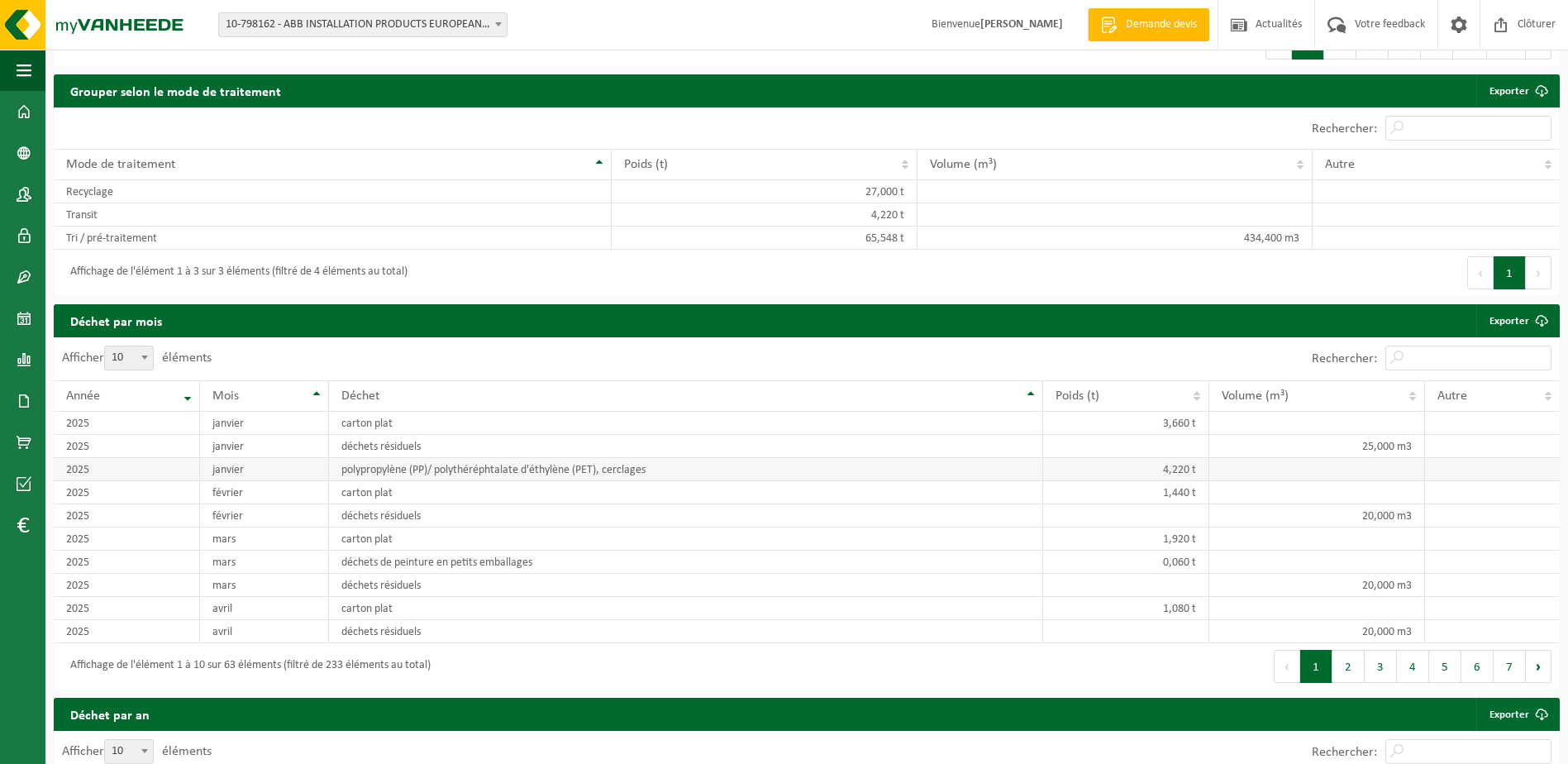
click at [92, 468] on td "2025" at bounding box center [126, 469] width 146 height 23
drag, startPoint x: 995, startPoint y: 535, endPoint x: 853, endPoint y: 529, distance: 142.1
click at [853, 529] on tr "[DATE] carton plat 1,920 t" at bounding box center [807, 538] width 1506 height 23
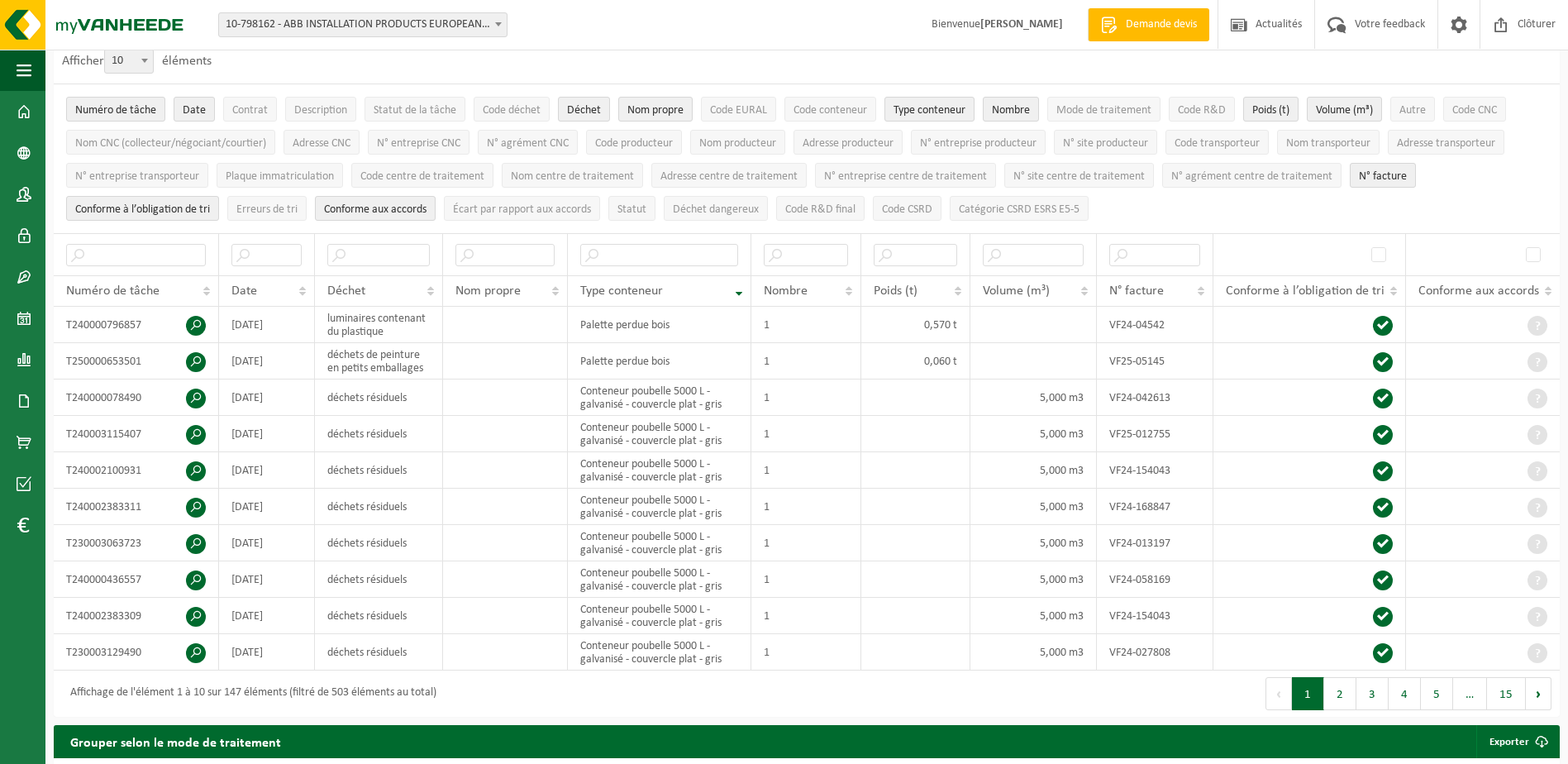
scroll to position [0, 0]
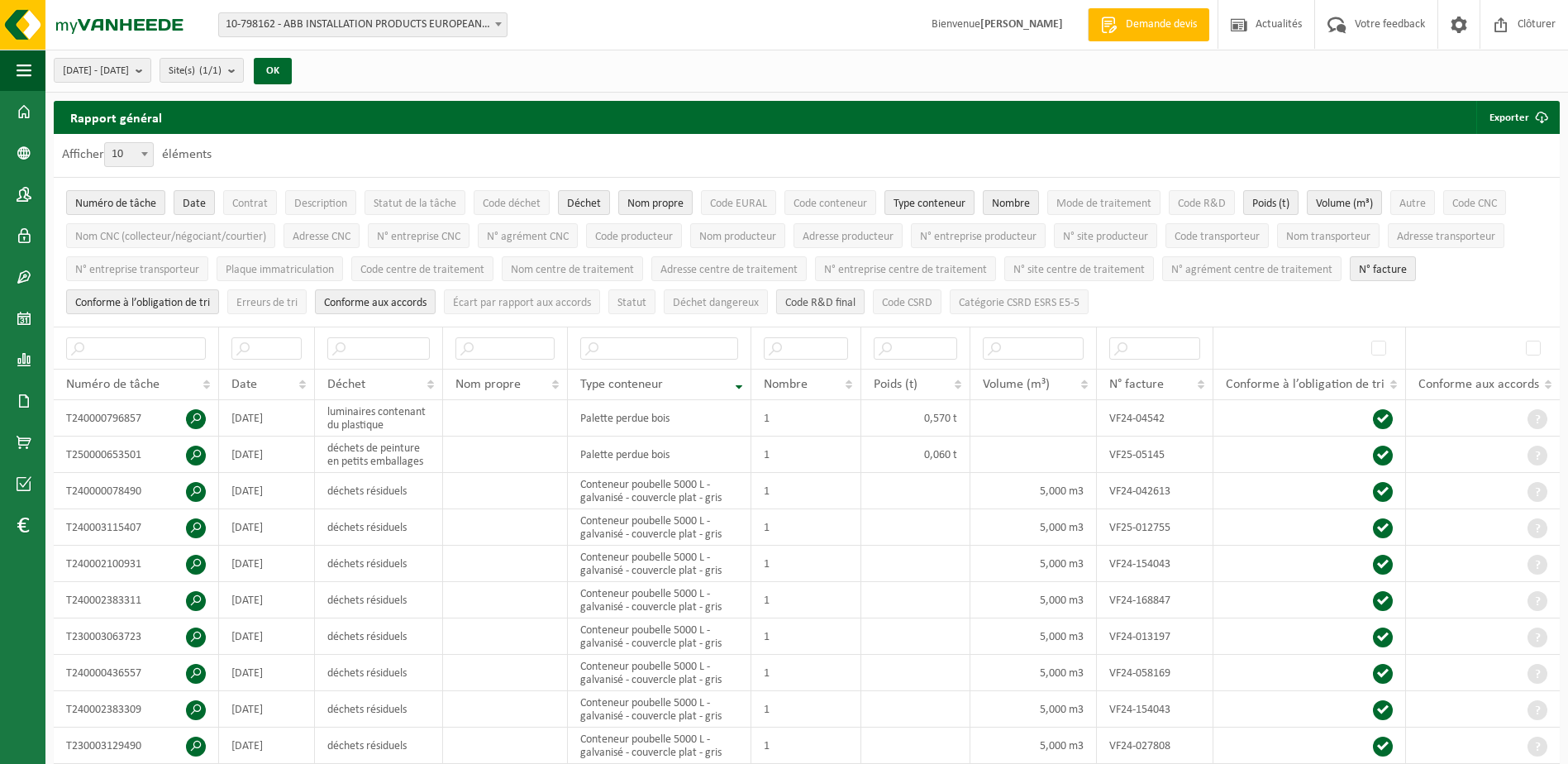
click at [810, 302] on span "Code R&D final" at bounding box center [820, 303] width 71 height 12
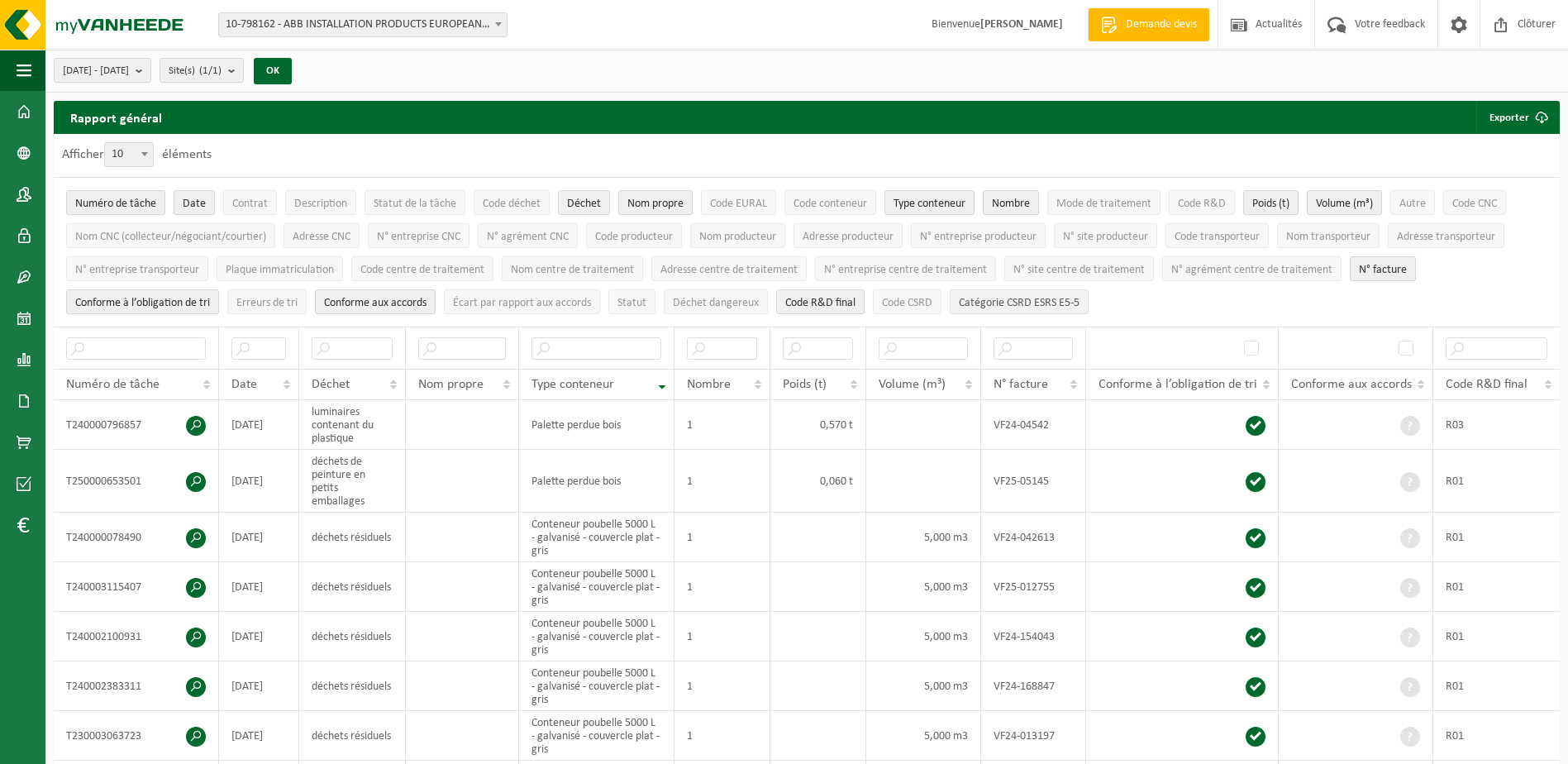
click at [970, 307] on button "Catégorie CSRD ESRS E5-5" at bounding box center [1019, 301] width 139 height 25
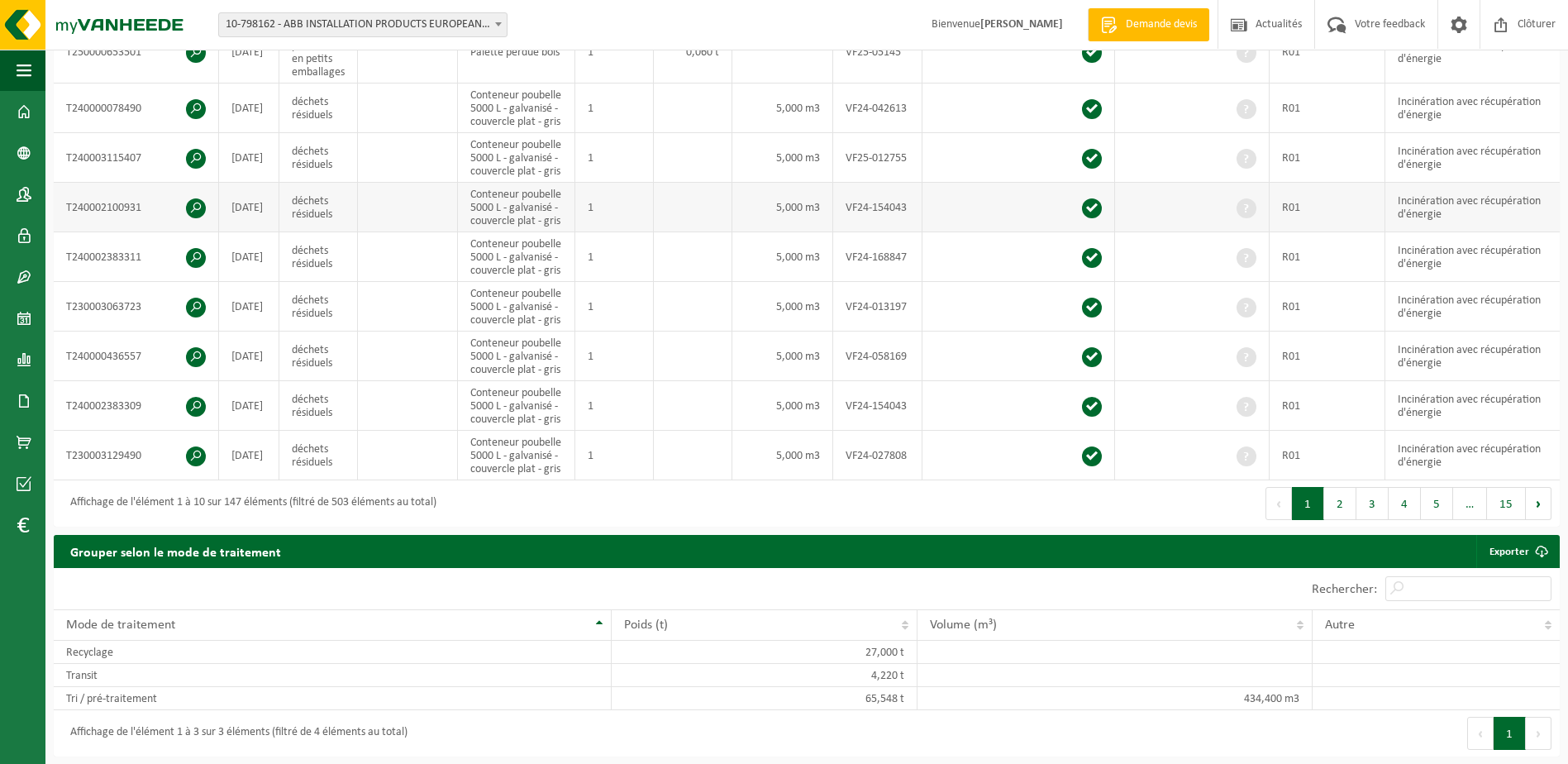
scroll to position [413, 0]
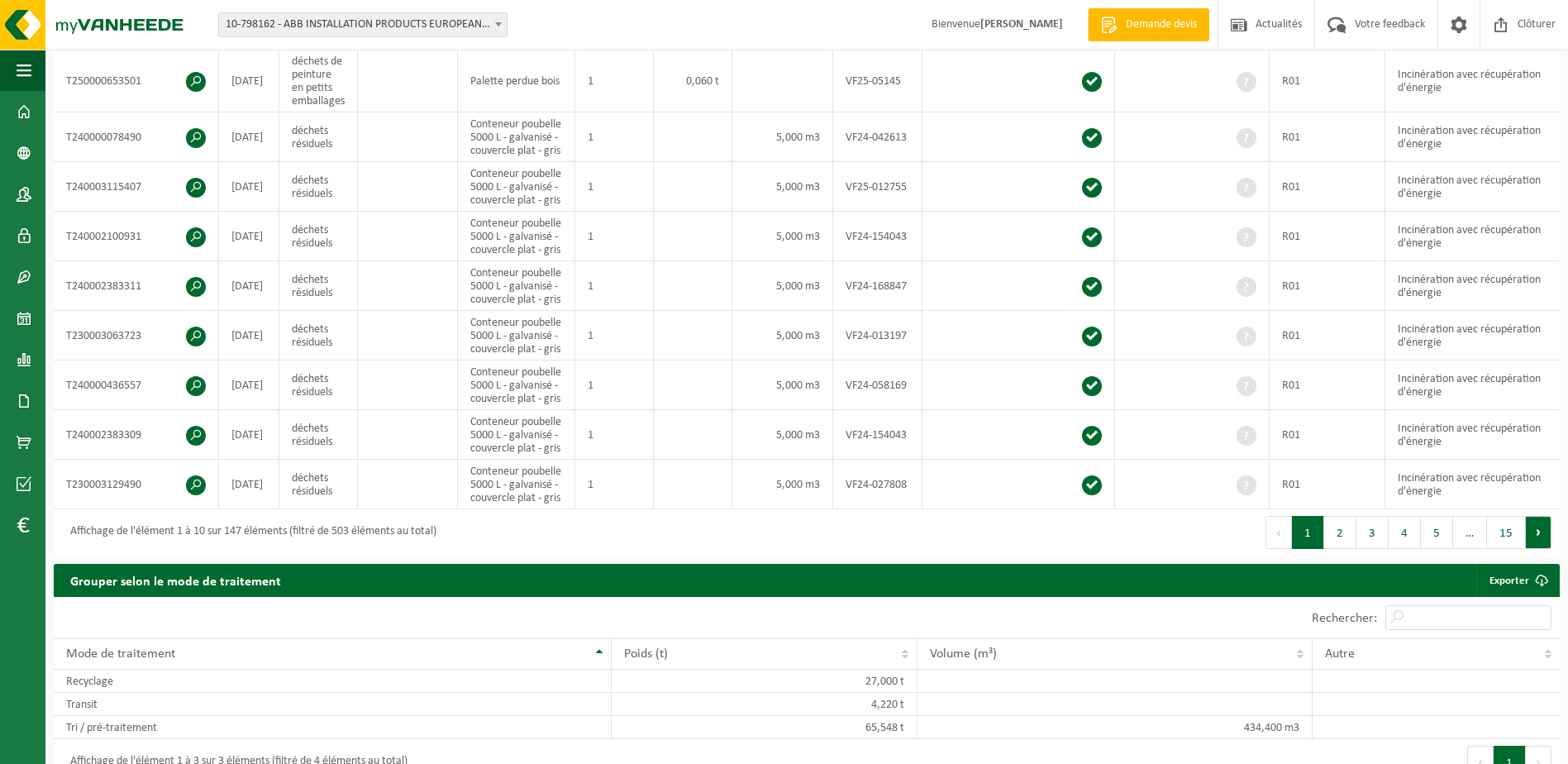
click at [1536, 539] on button "Suivant" at bounding box center [1539, 532] width 26 height 33
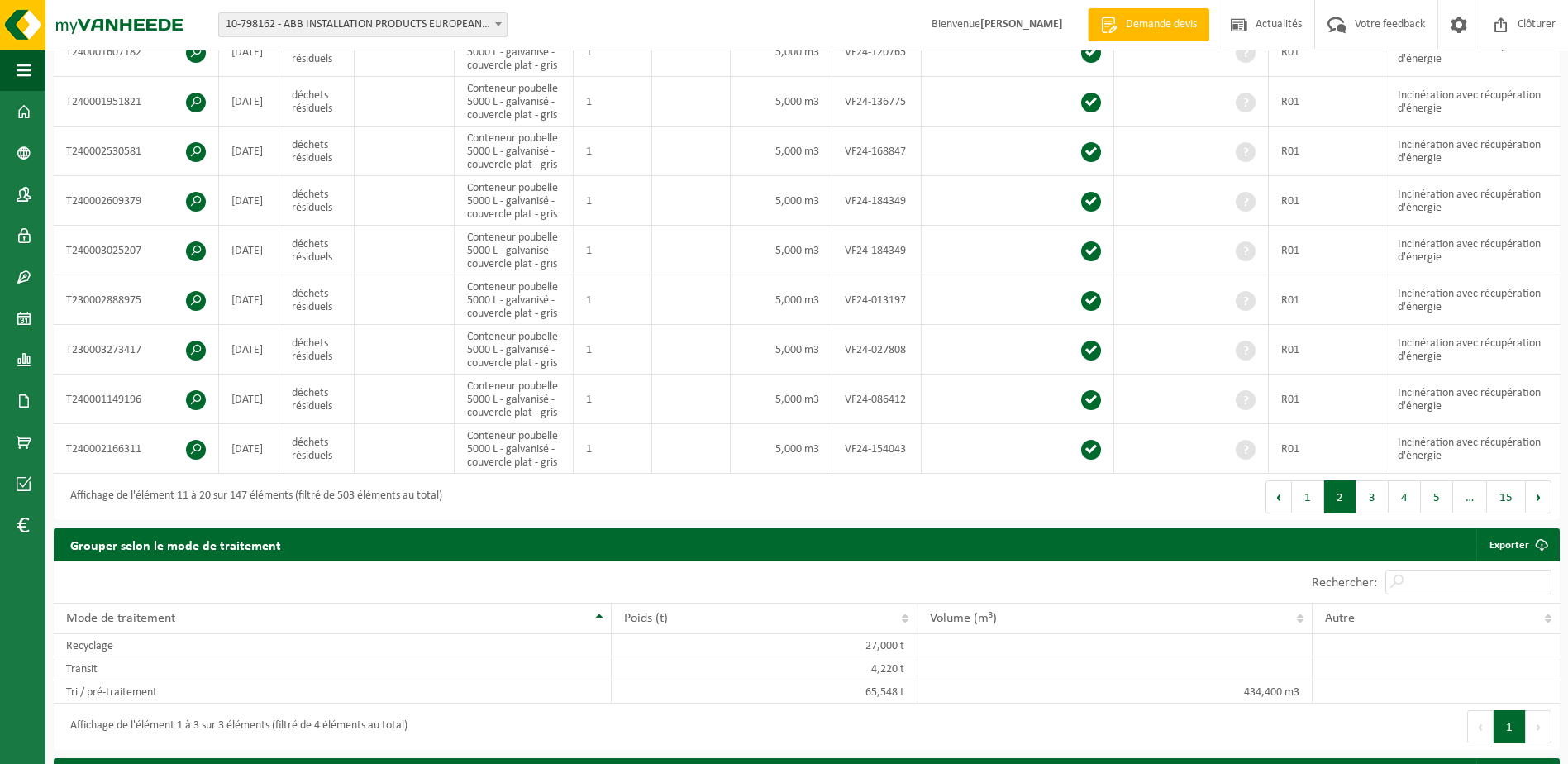
scroll to position [483, 0]
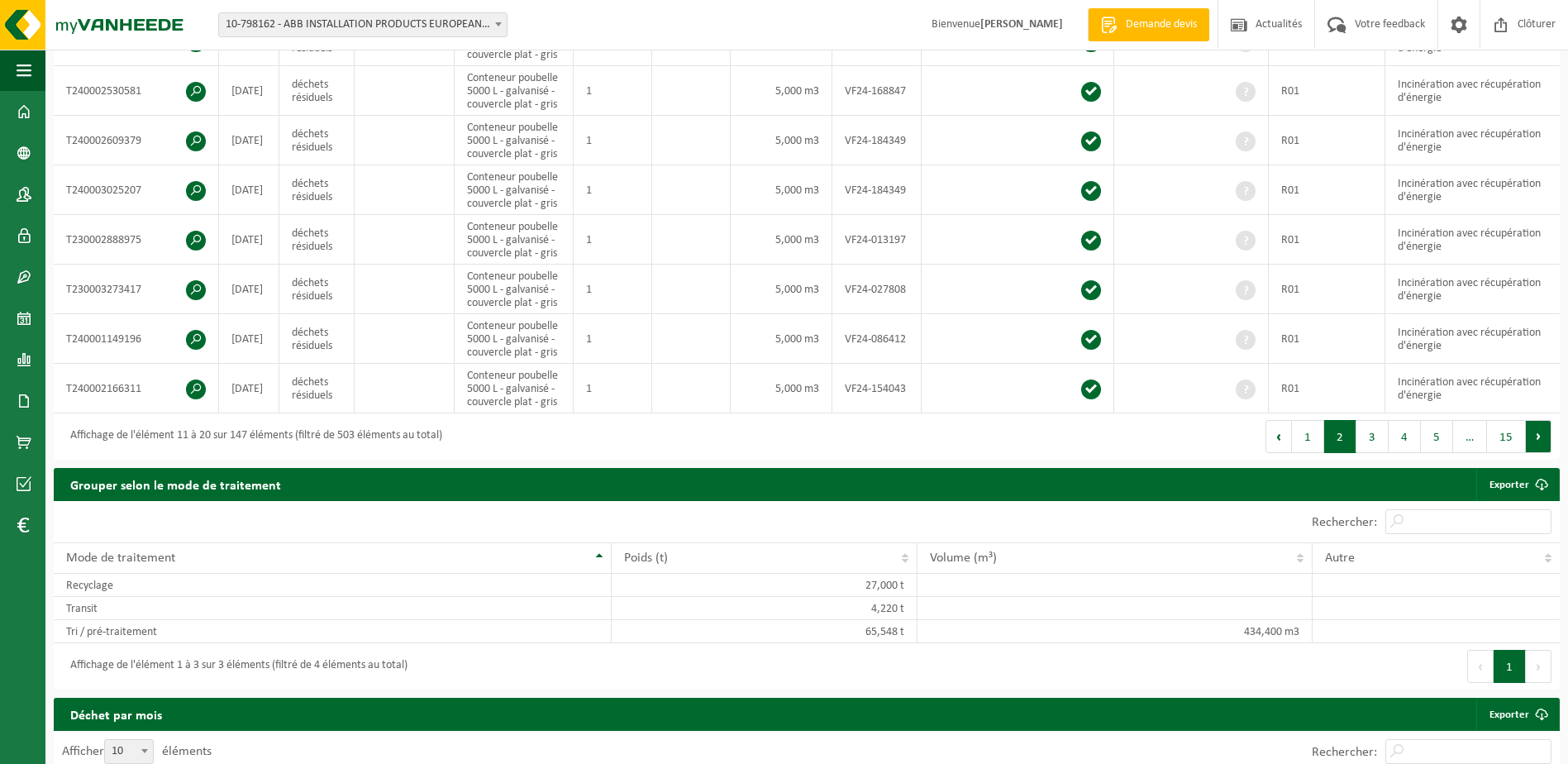
click at [1531, 438] on button "Suivant" at bounding box center [1539, 436] width 26 height 33
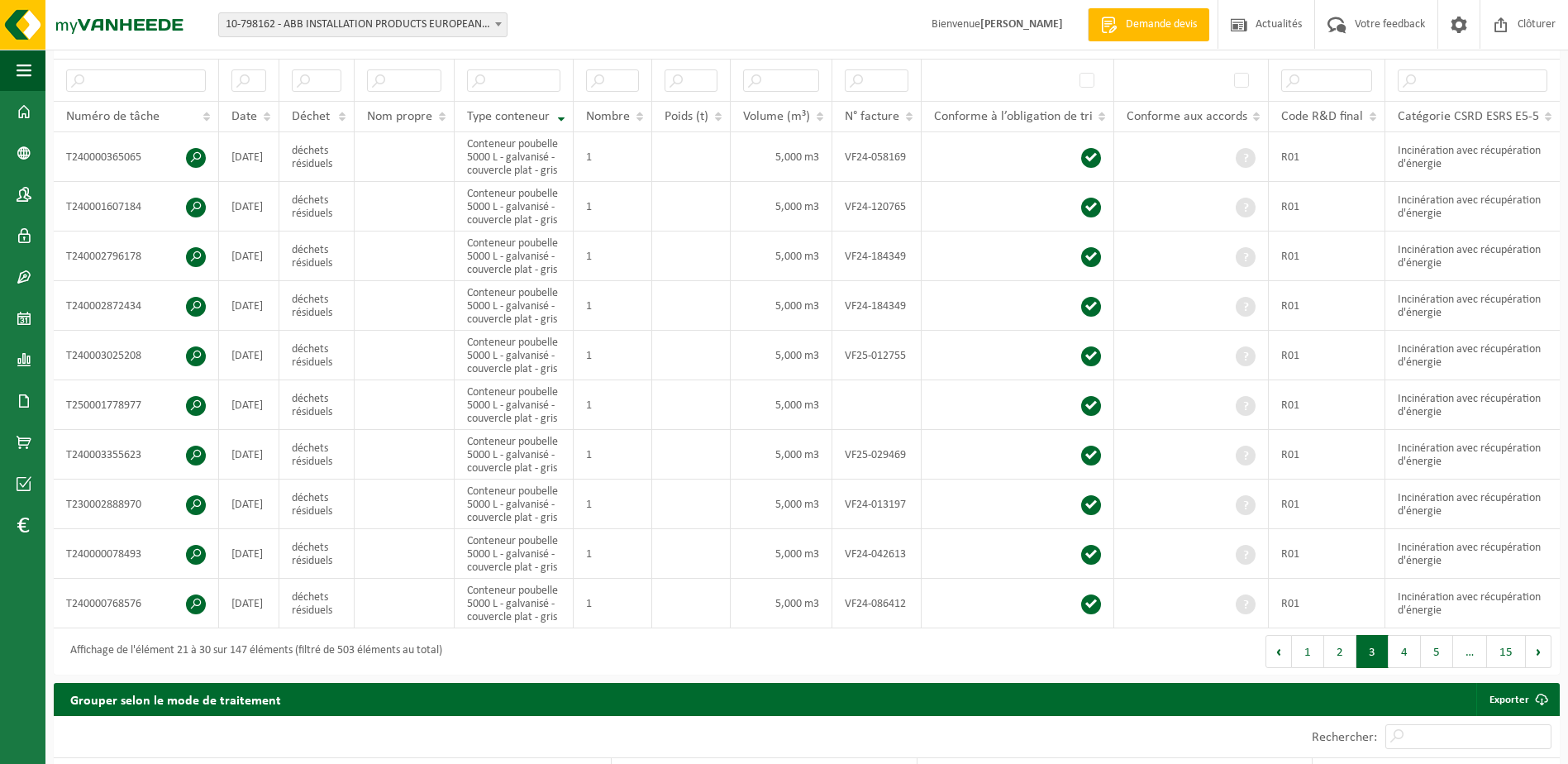
scroll to position [331, 0]
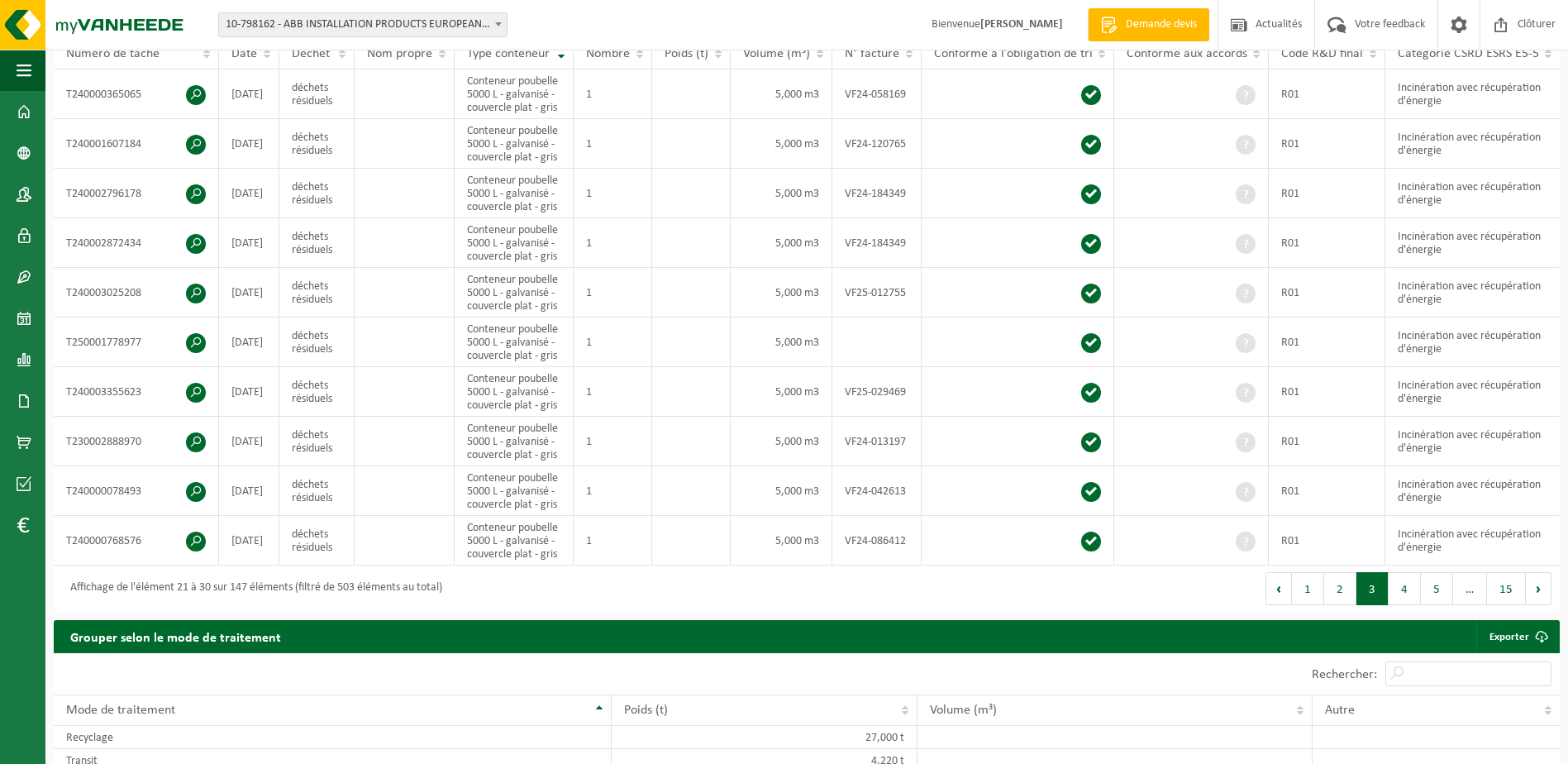
click at [1410, 579] on button "4" at bounding box center [1404, 588] width 32 height 33
click at [1423, 584] on button "5" at bounding box center [1437, 588] width 32 height 33
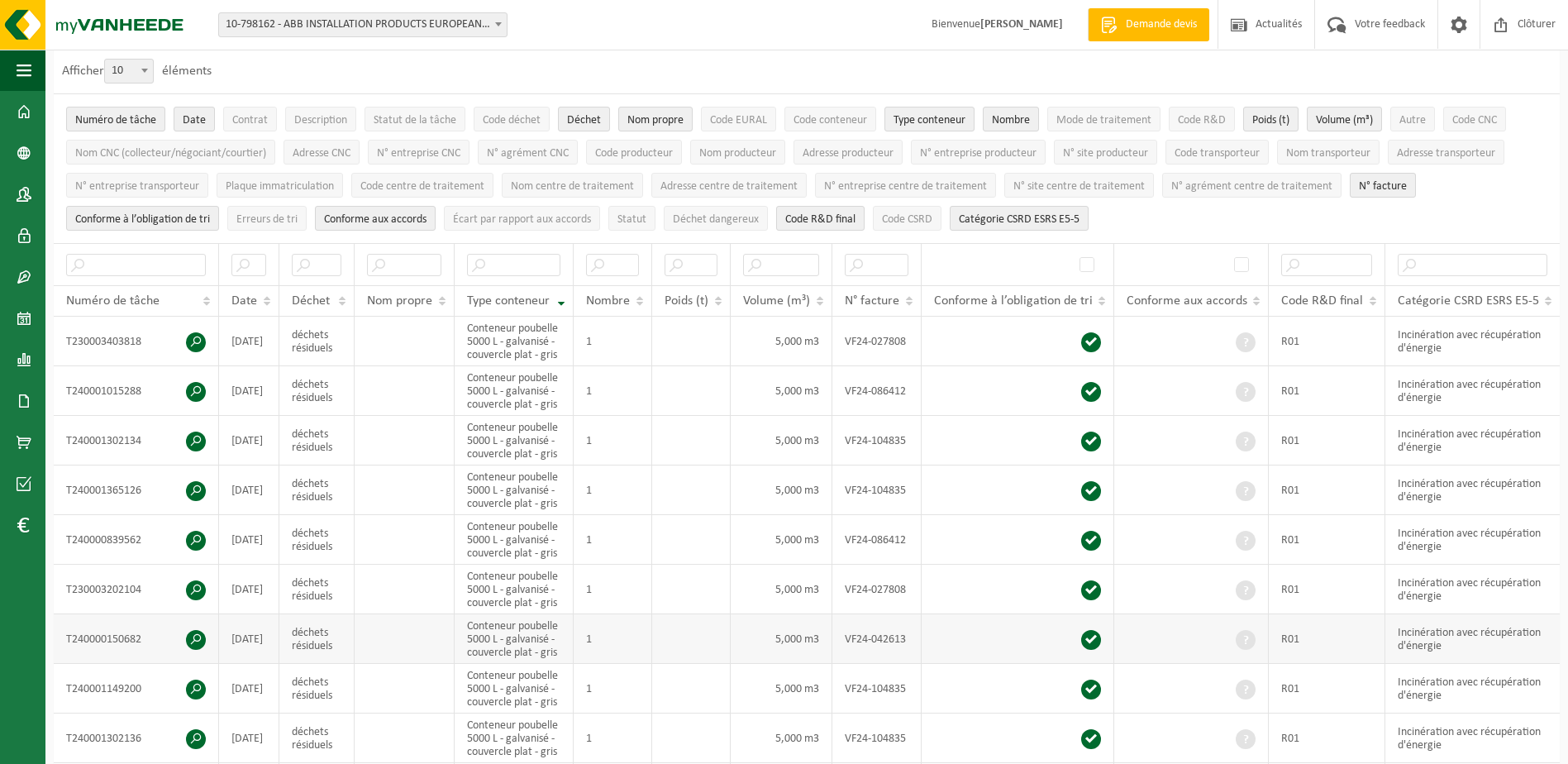
scroll to position [82, 0]
click at [337, 302] on th "Déchet" at bounding box center [316, 302] width 75 height 32
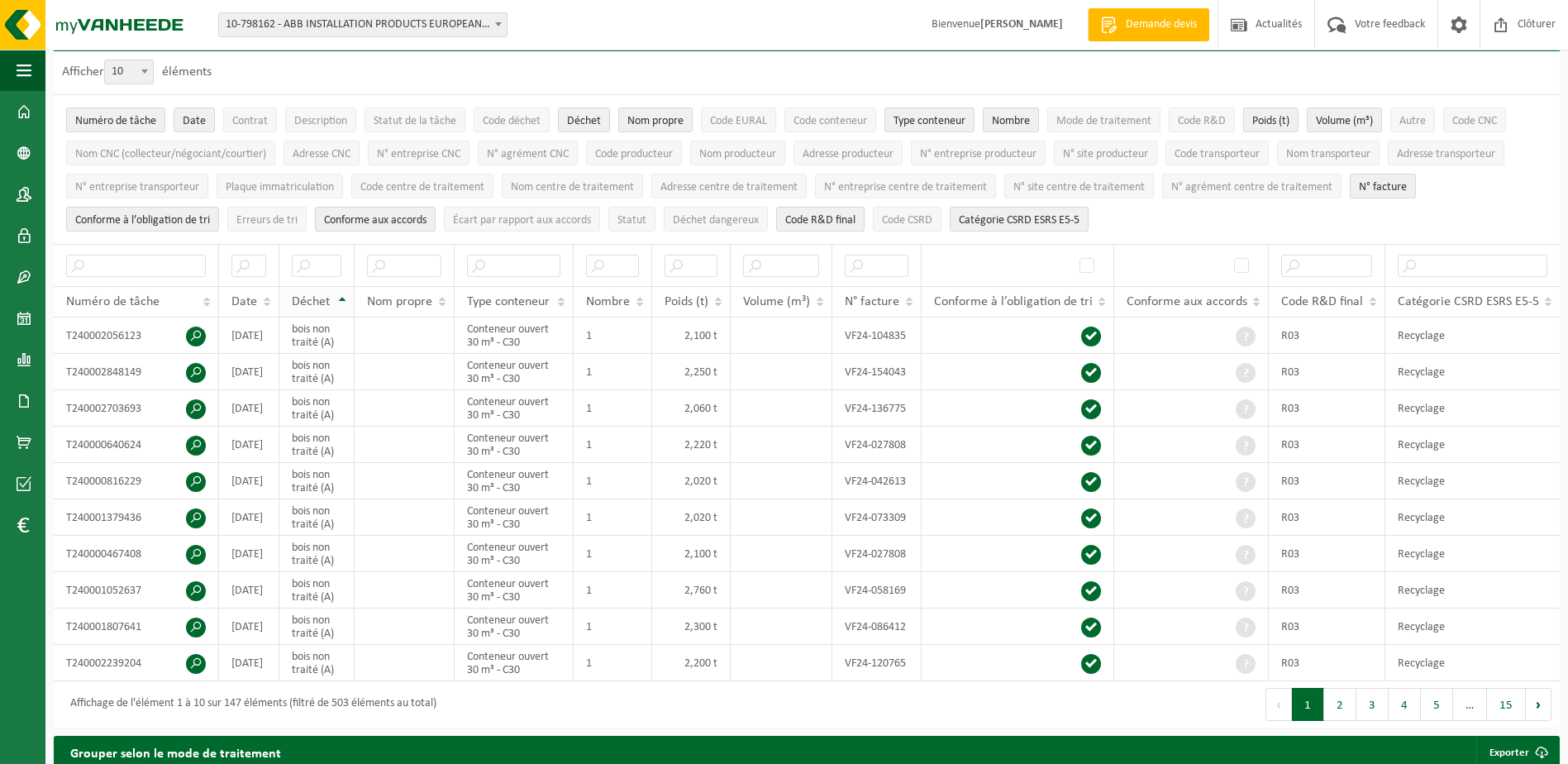
click at [331, 301] on div "Déchet" at bounding box center [312, 301] width 41 height 13
